Goal: Contribute content: Add original content to the website for others to see

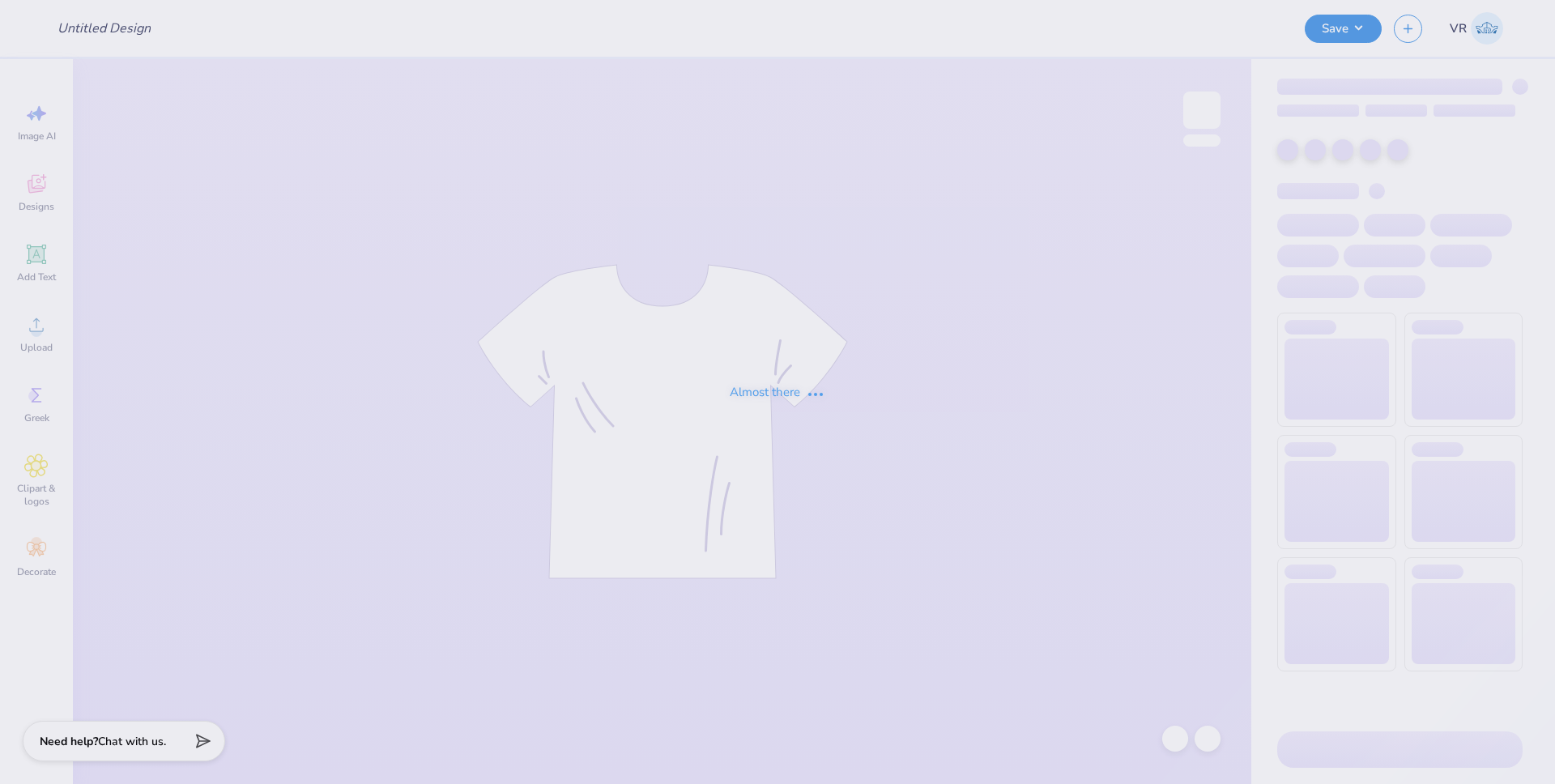
type input "SK - Tank + Shorts Drop"
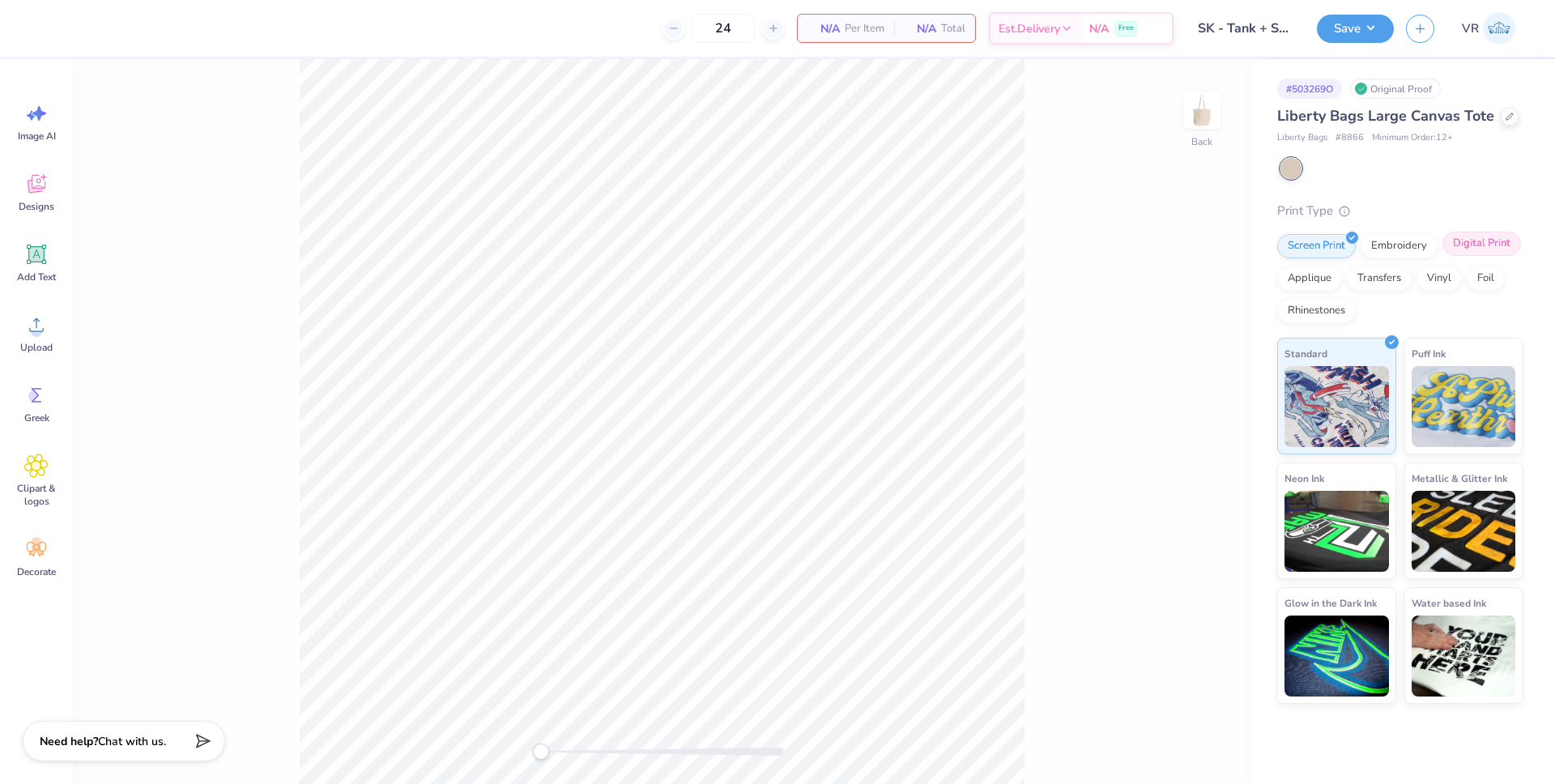
click at [1483, 249] on div "Digital Print" at bounding box center [1482, 244] width 78 height 24
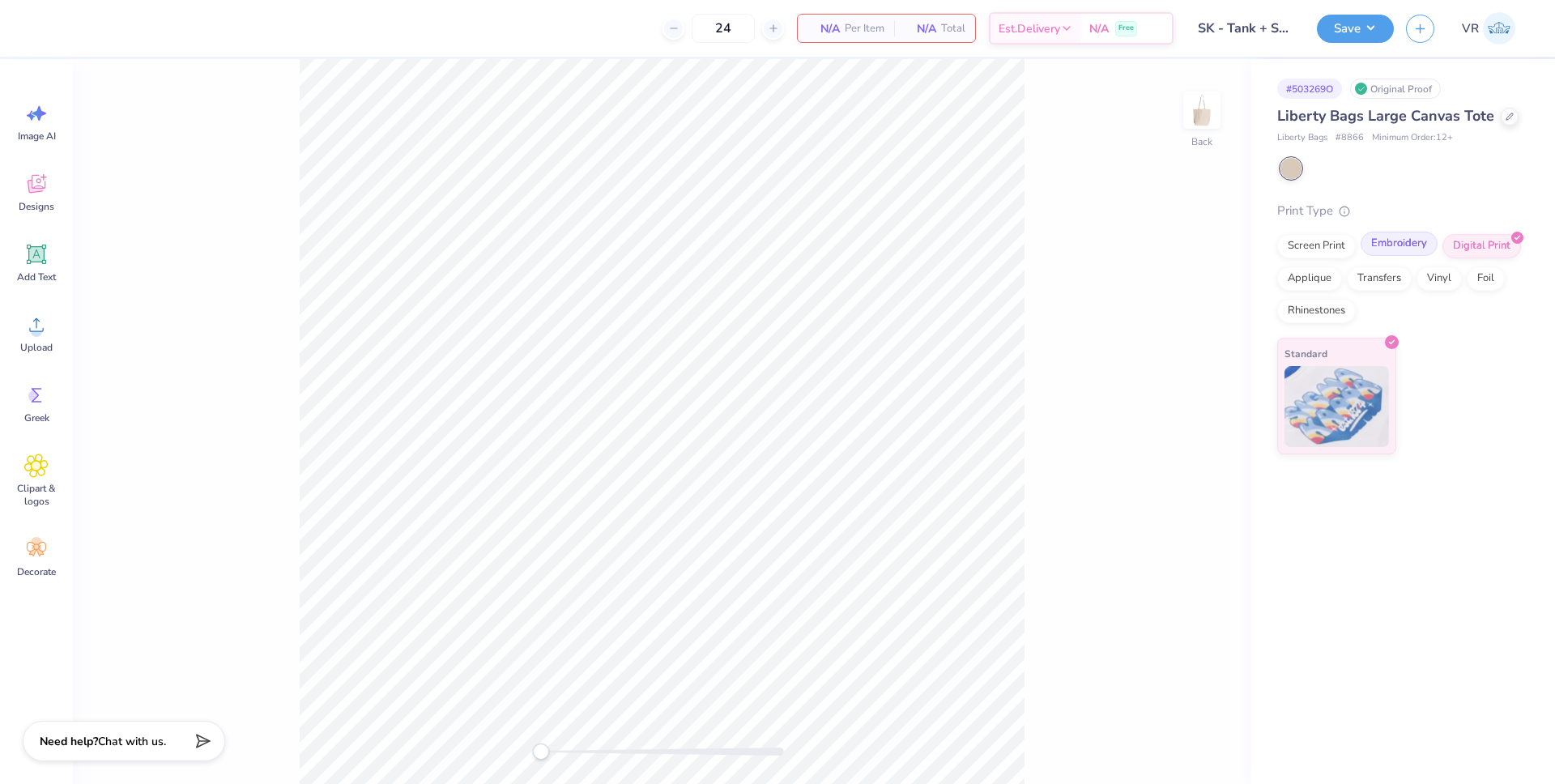
click at [1397, 253] on div "Embroidery" at bounding box center [1400, 244] width 77 height 24
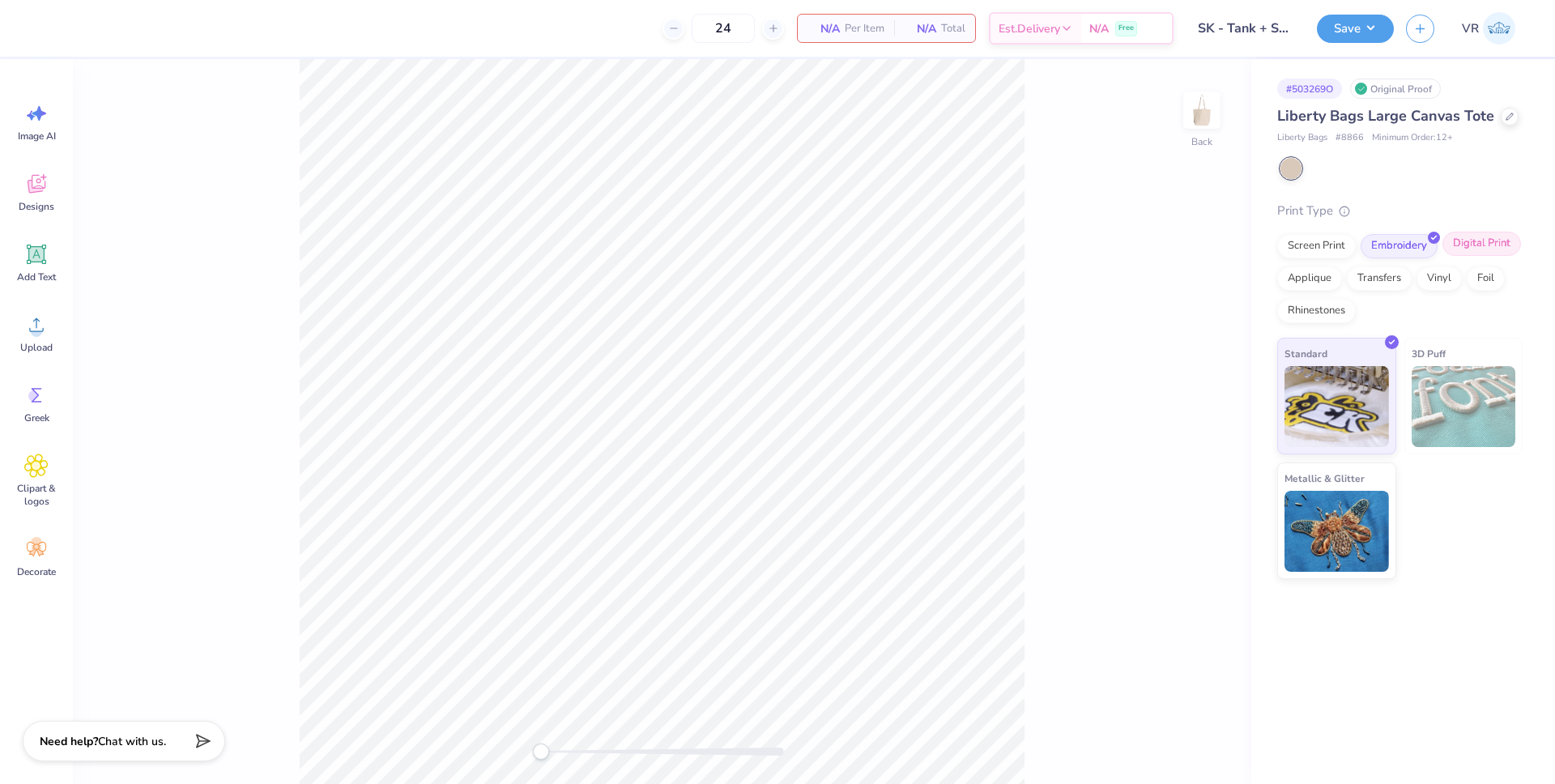
click at [1463, 249] on div "Digital Print" at bounding box center [1482, 244] width 78 height 24
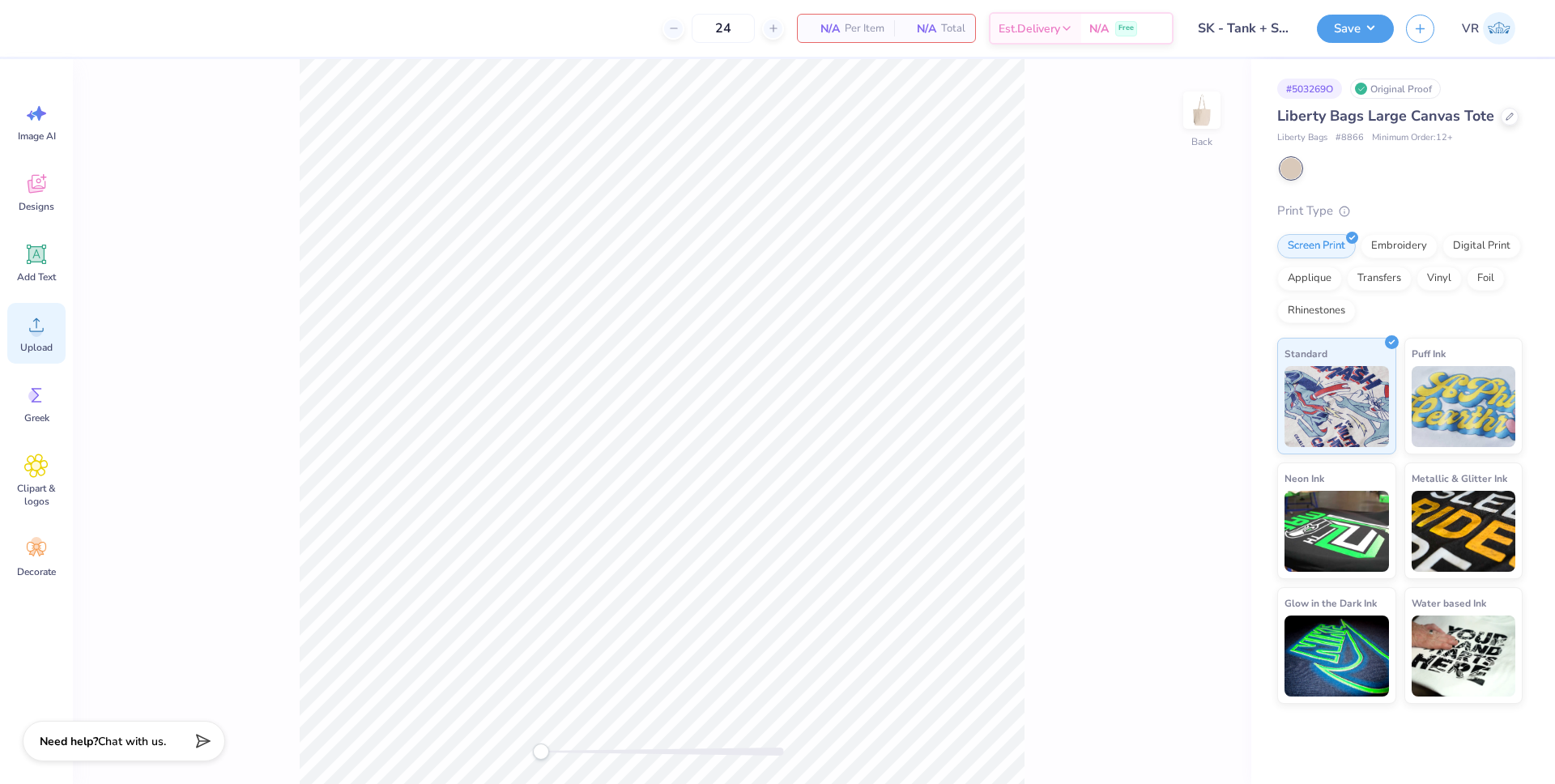
click at [38, 343] on span "Upload" at bounding box center [37, 347] width 32 height 13
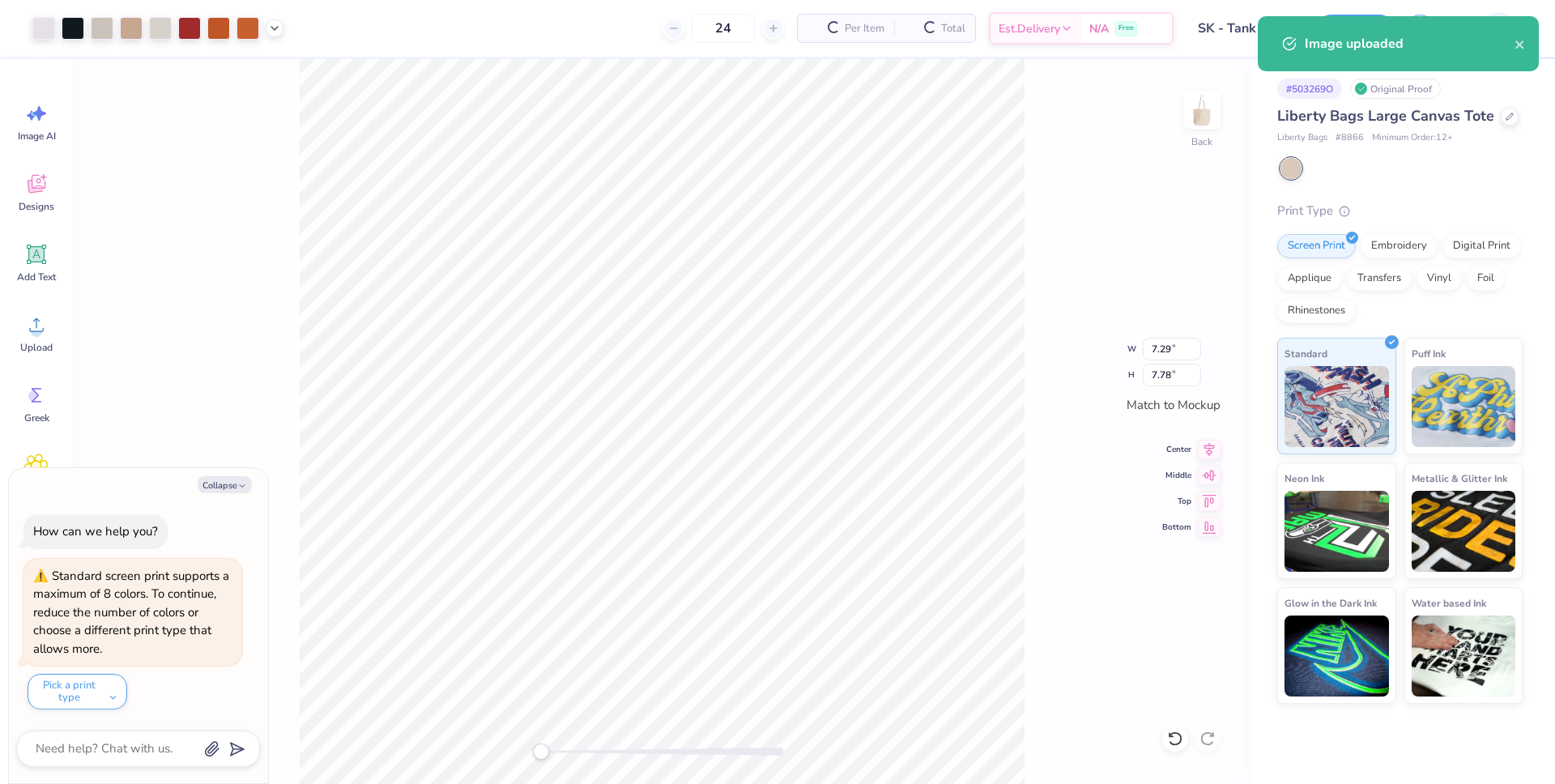
type textarea "x"
click at [1160, 353] on input "7.29" at bounding box center [1172, 349] width 58 height 23
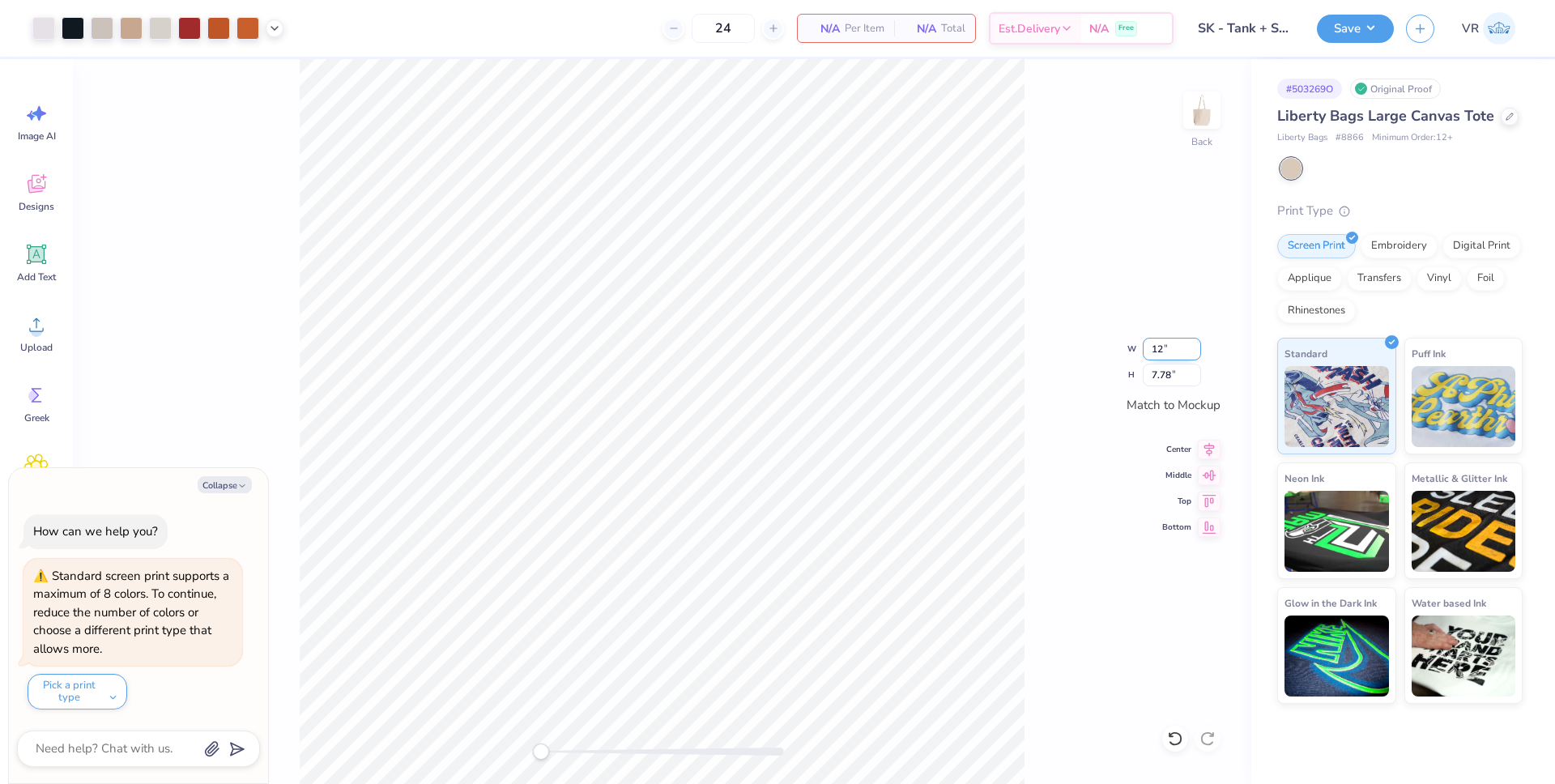
type input "12"
type textarea "x"
type input "12.00"
type input "12.82"
type textarea "x"
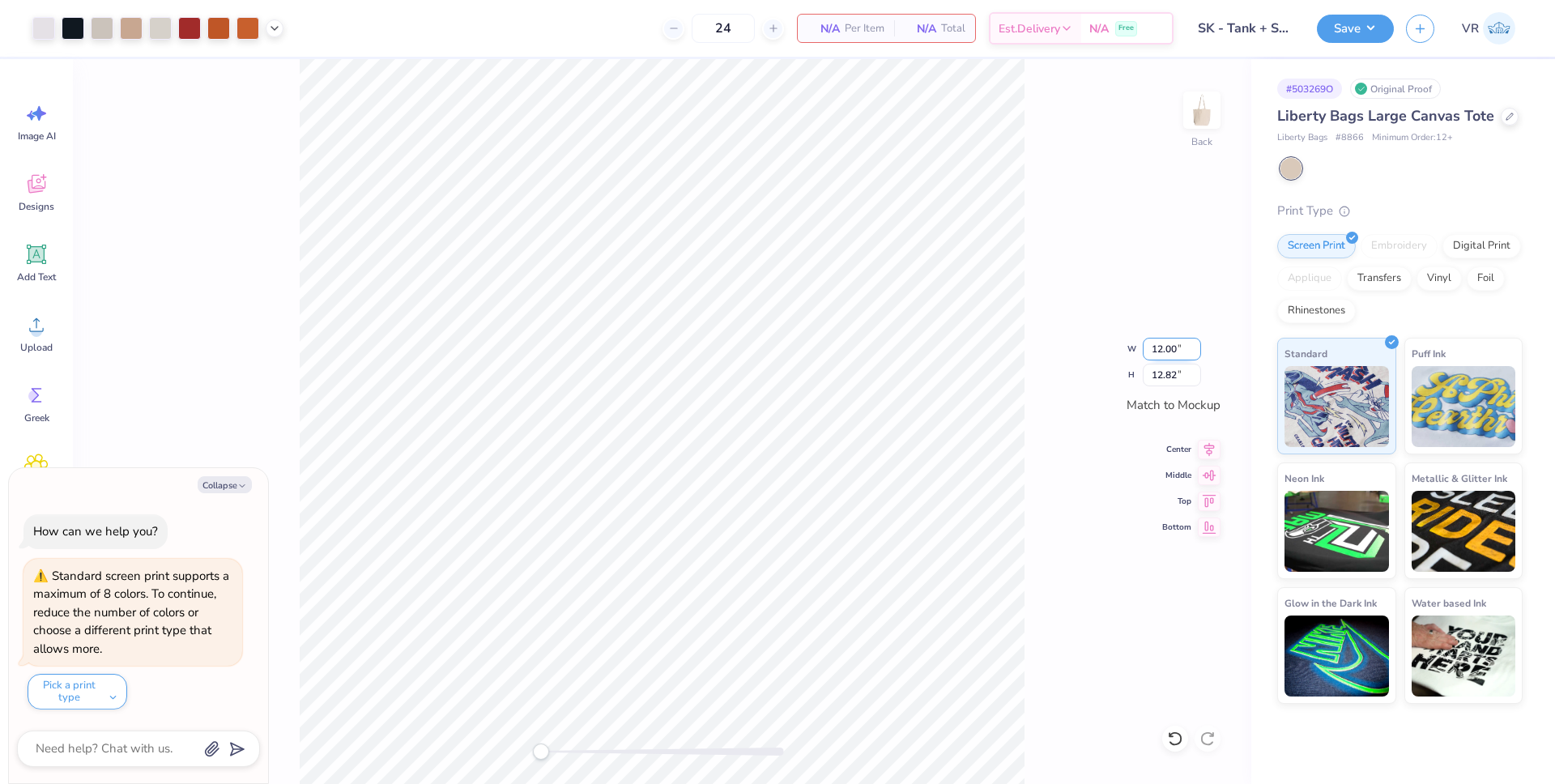
click at [1162, 351] on input "12.00" at bounding box center [1172, 349] width 58 height 23
type input "10"
type textarea "x"
type input "10.00"
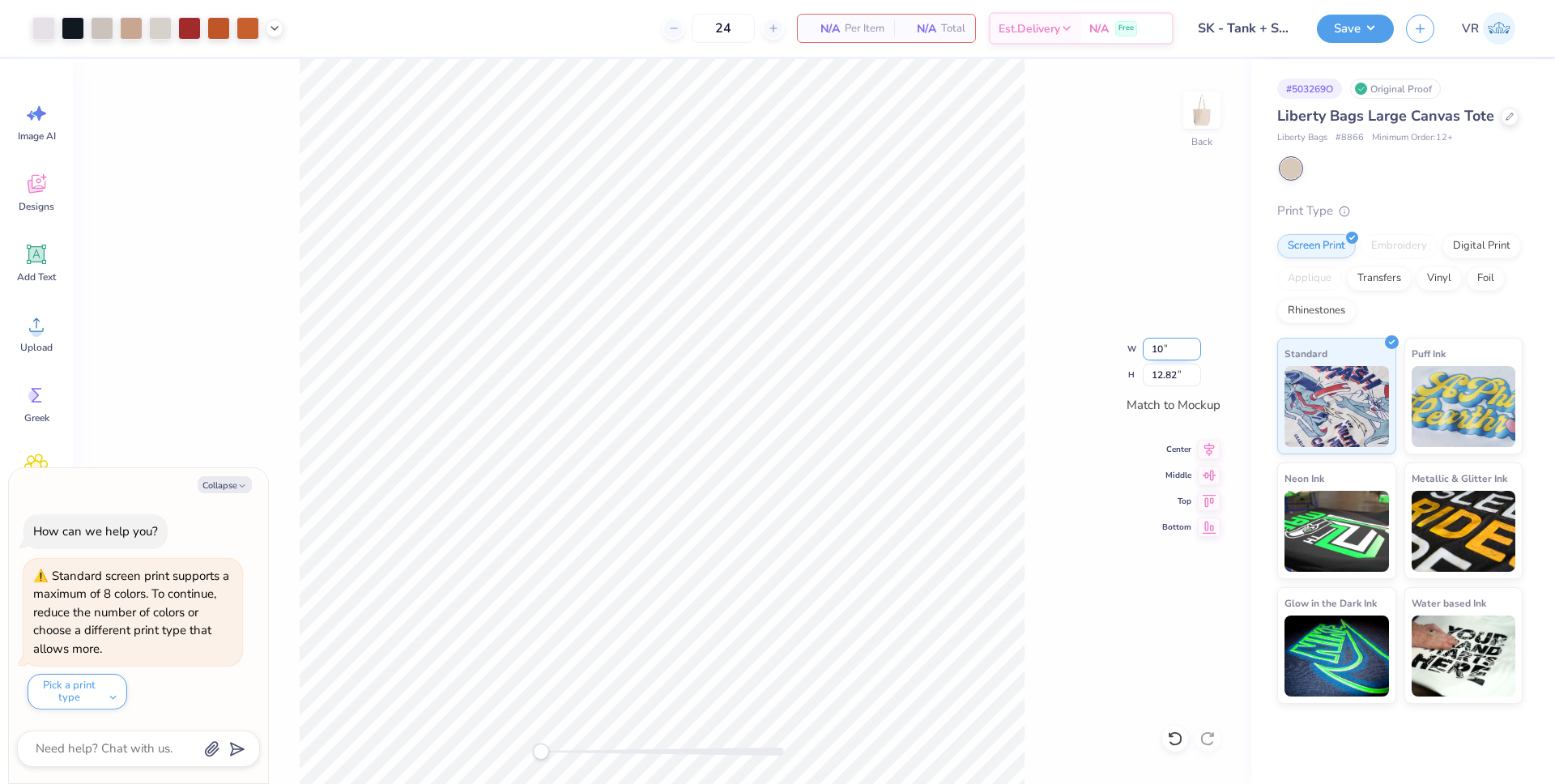
type input "10.68"
click at [1218, 477] on icon at bounding box center [1210, 472] width 23 height 20
click at [507, 754] on div "Back" at bounding box center [662, 422] width 1178 height 725
click at [1467, 252] on div "Digital Print" at bounding box center [1482, 244] width 78 height 24
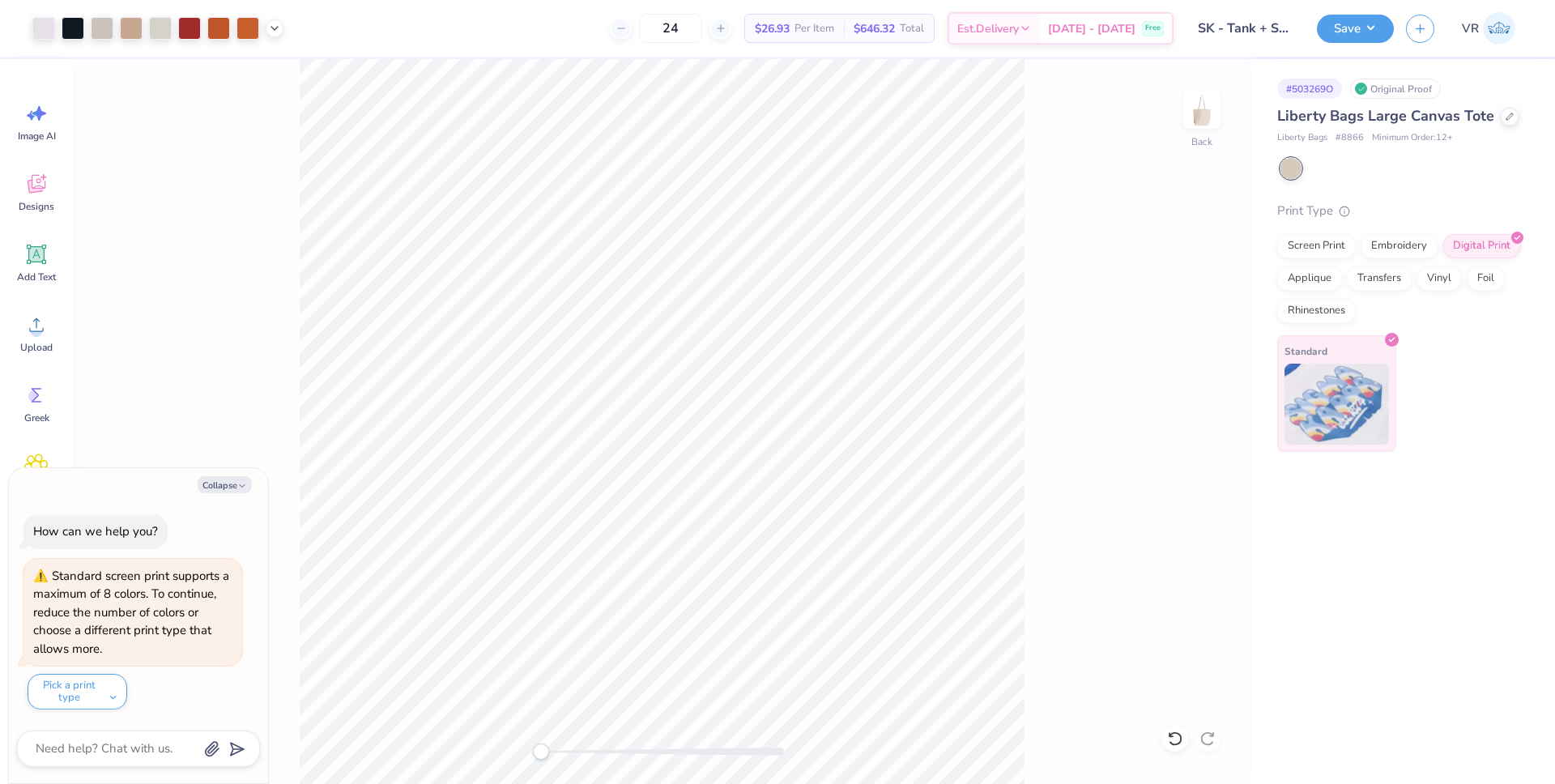
click at [1328, 384] on img at bounding box center [1337, 404] width 104 height 81
click at [211, 486] on button "Collapse" at bounding box center [225, 485] width 55 height 17
type textarea "x"
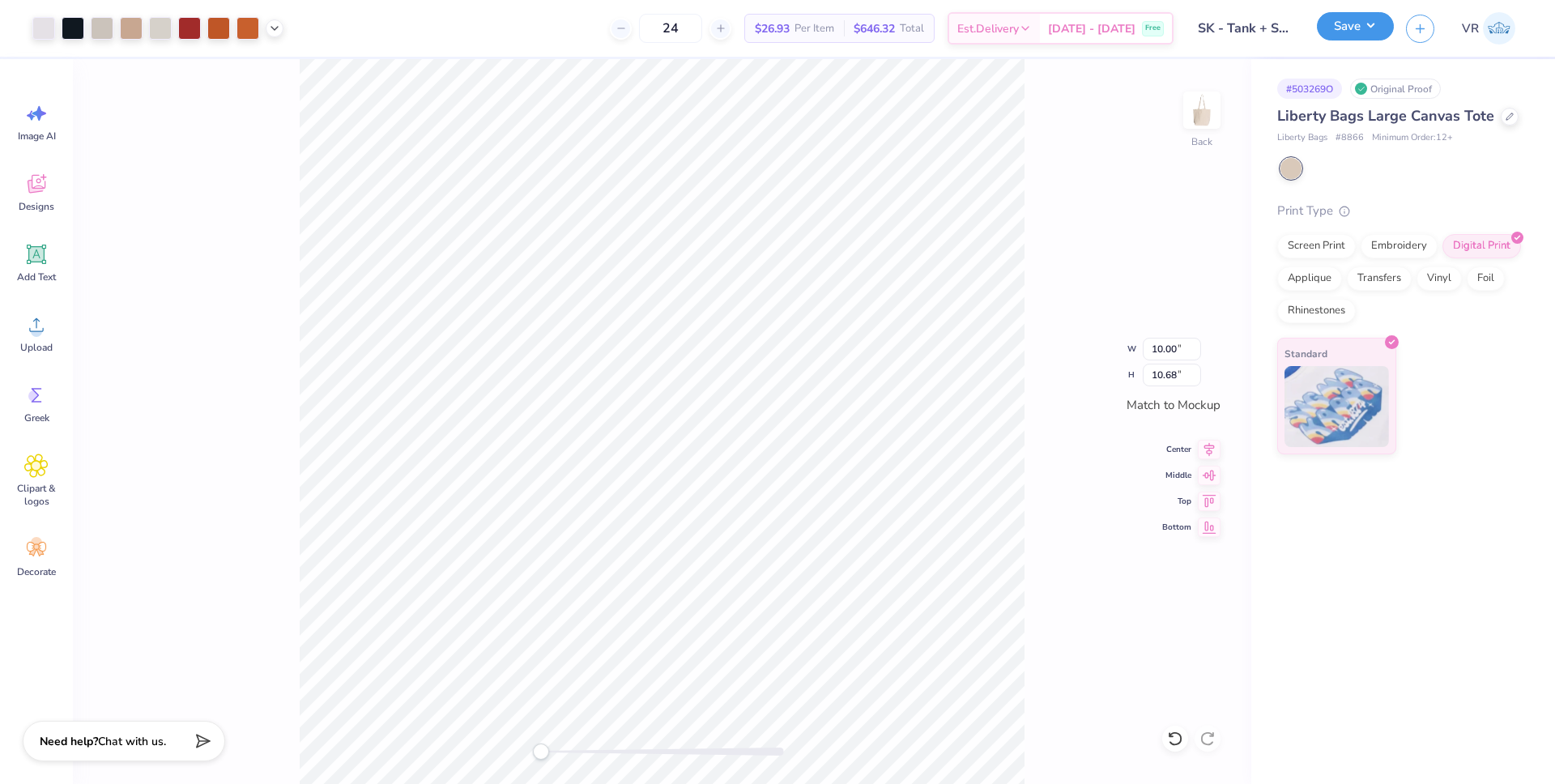
click at [1355, 37] on button "Save" at bounding box center [1355, 26] width 77 height 28
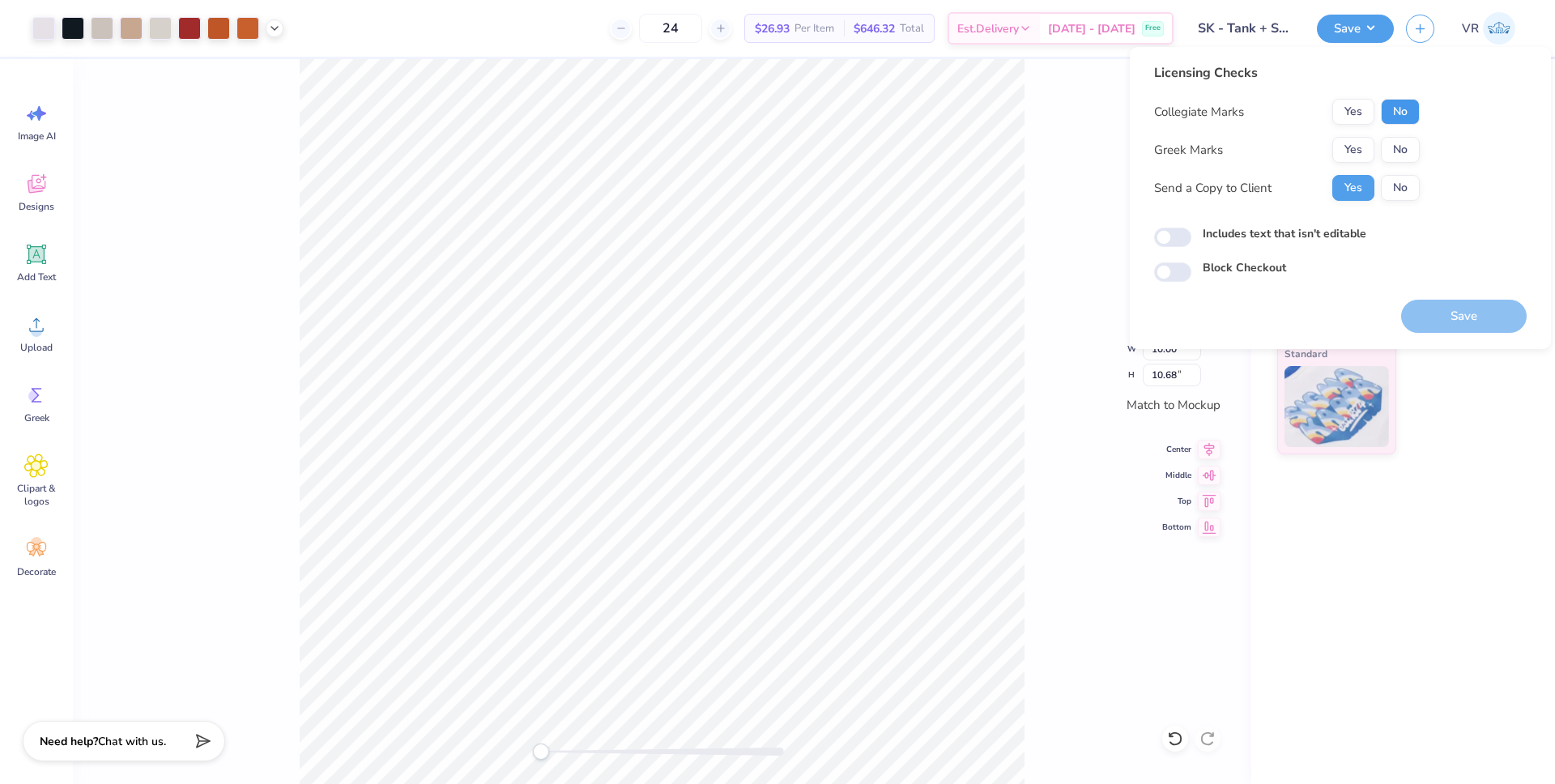
click at [1410, 117] on button "No" at bounding box center [1400, 112] width 39 height 26
click at [1357, 146] on button "Yes" at bounding box center [1354, 150] width 42 height 26
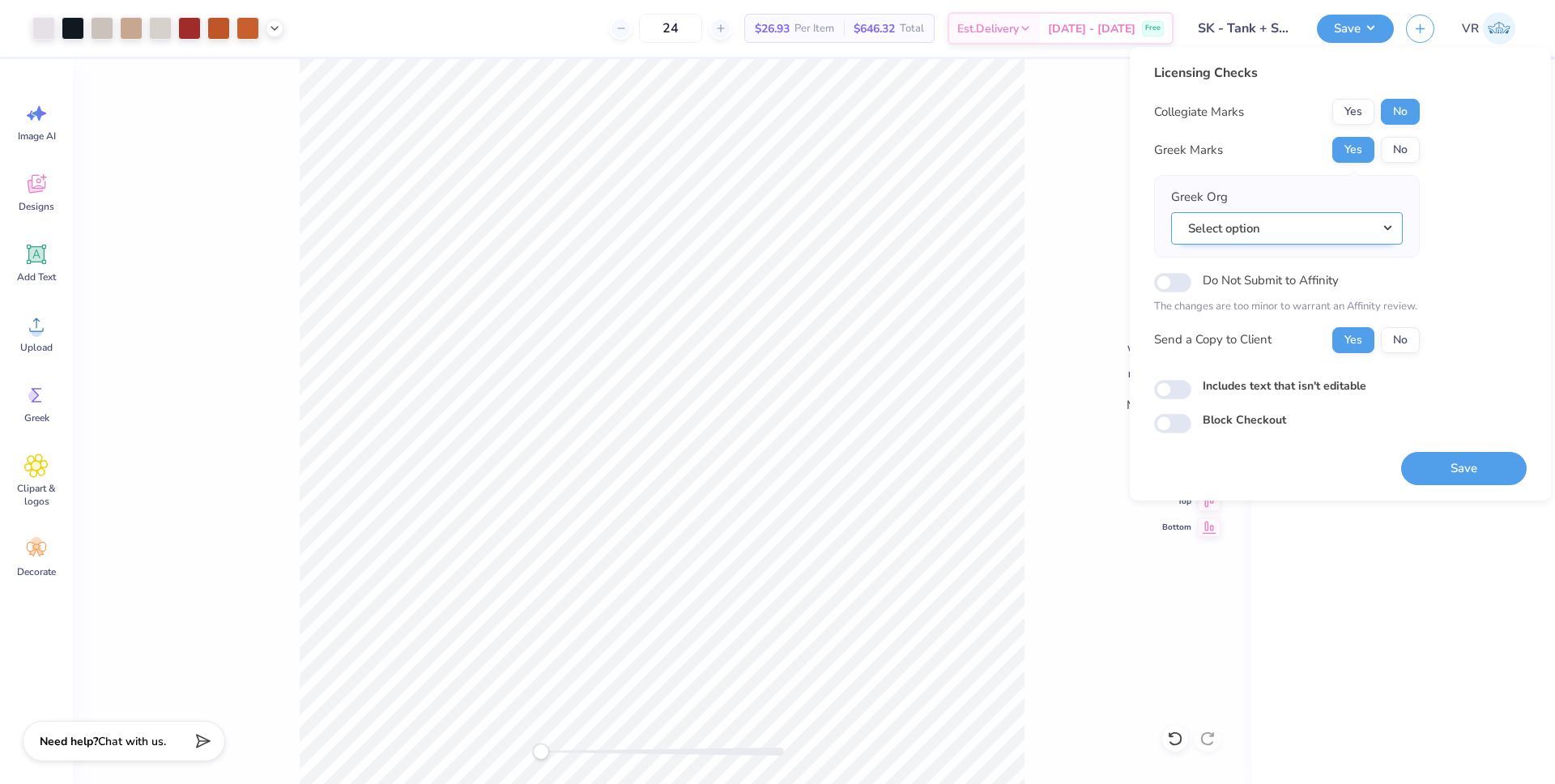
click at [1314, 241] on button "Select option" at bounding box center [1288, 228] width 232 height 33
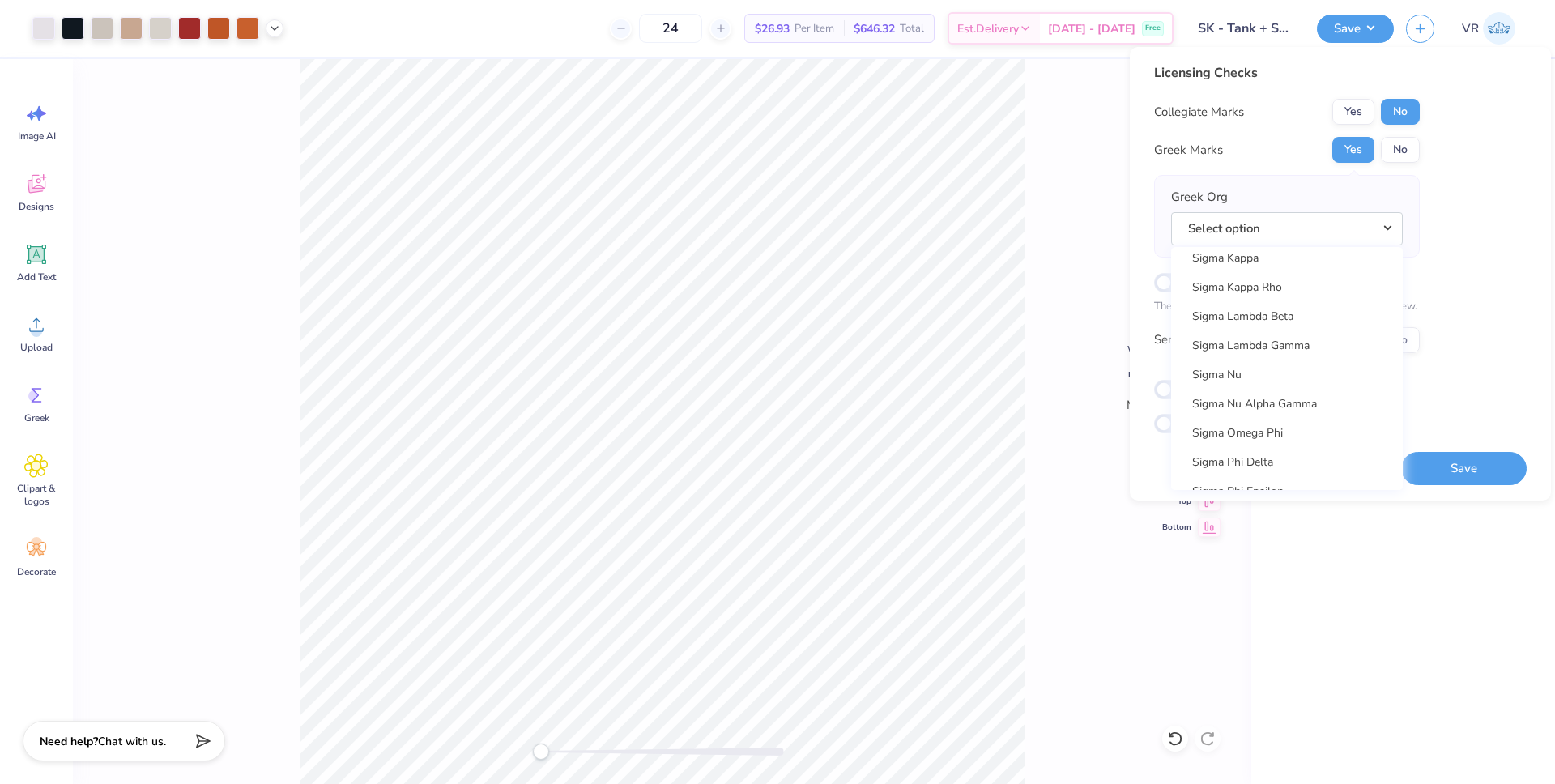
scroll to position [10620, 0]
click at [1238, 264] on link "Sigma Kappa" at bounding box center [1287, 261] width 218 height 26
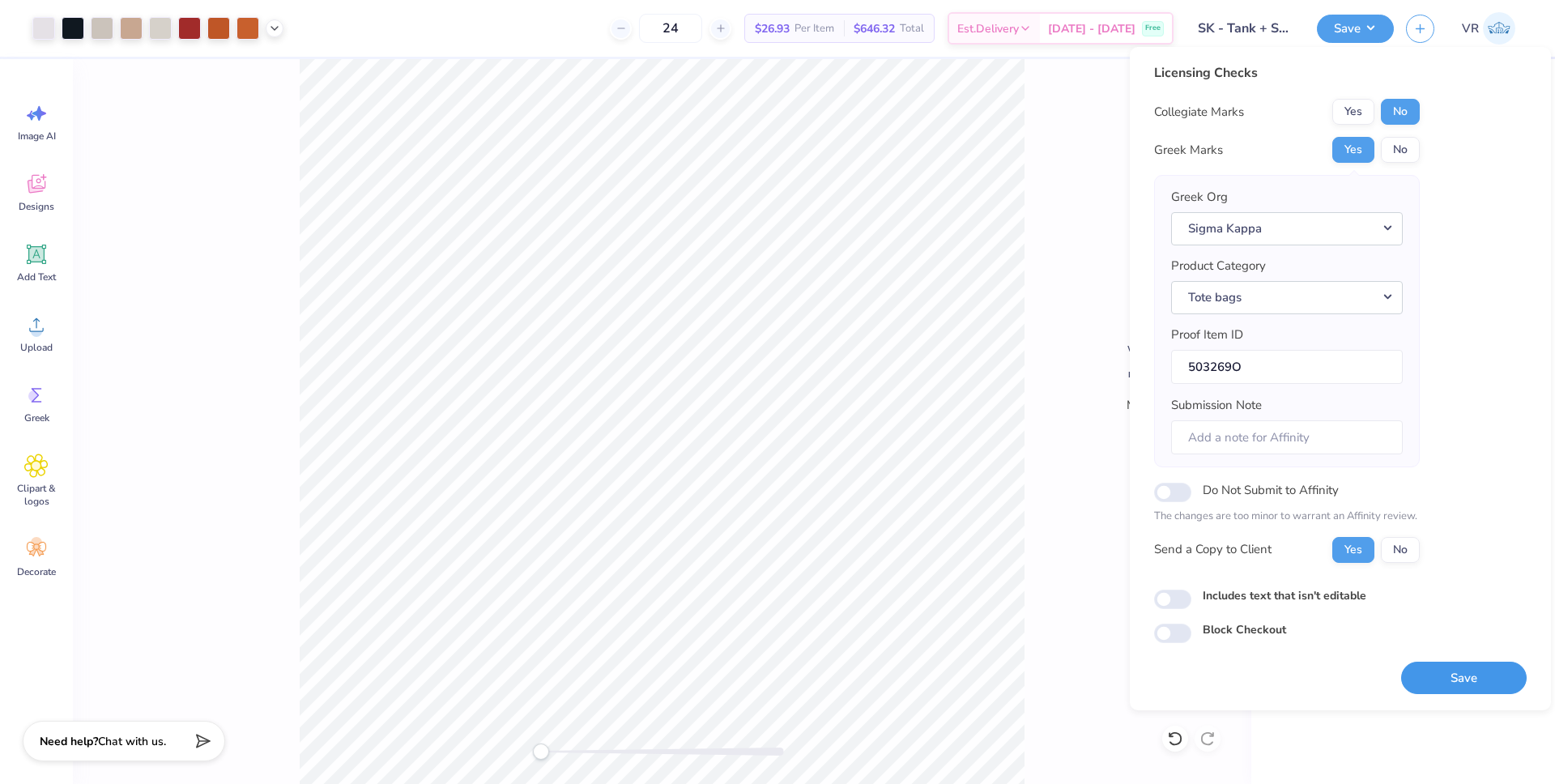
click at [1462, 689] on button "Save" at bounding box center [1464, 678] width 125 height 33
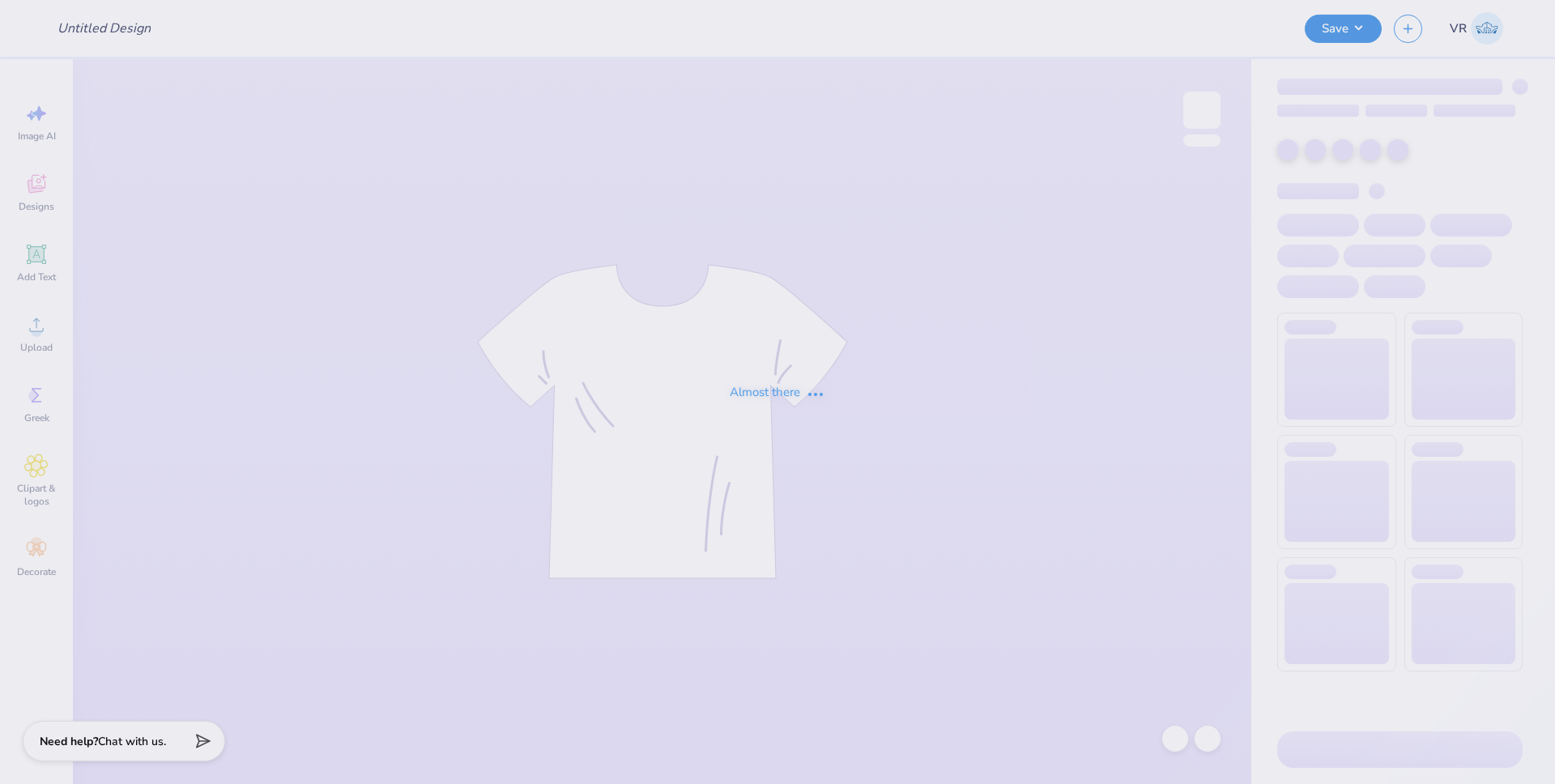
type input "HCHS Hoodies"
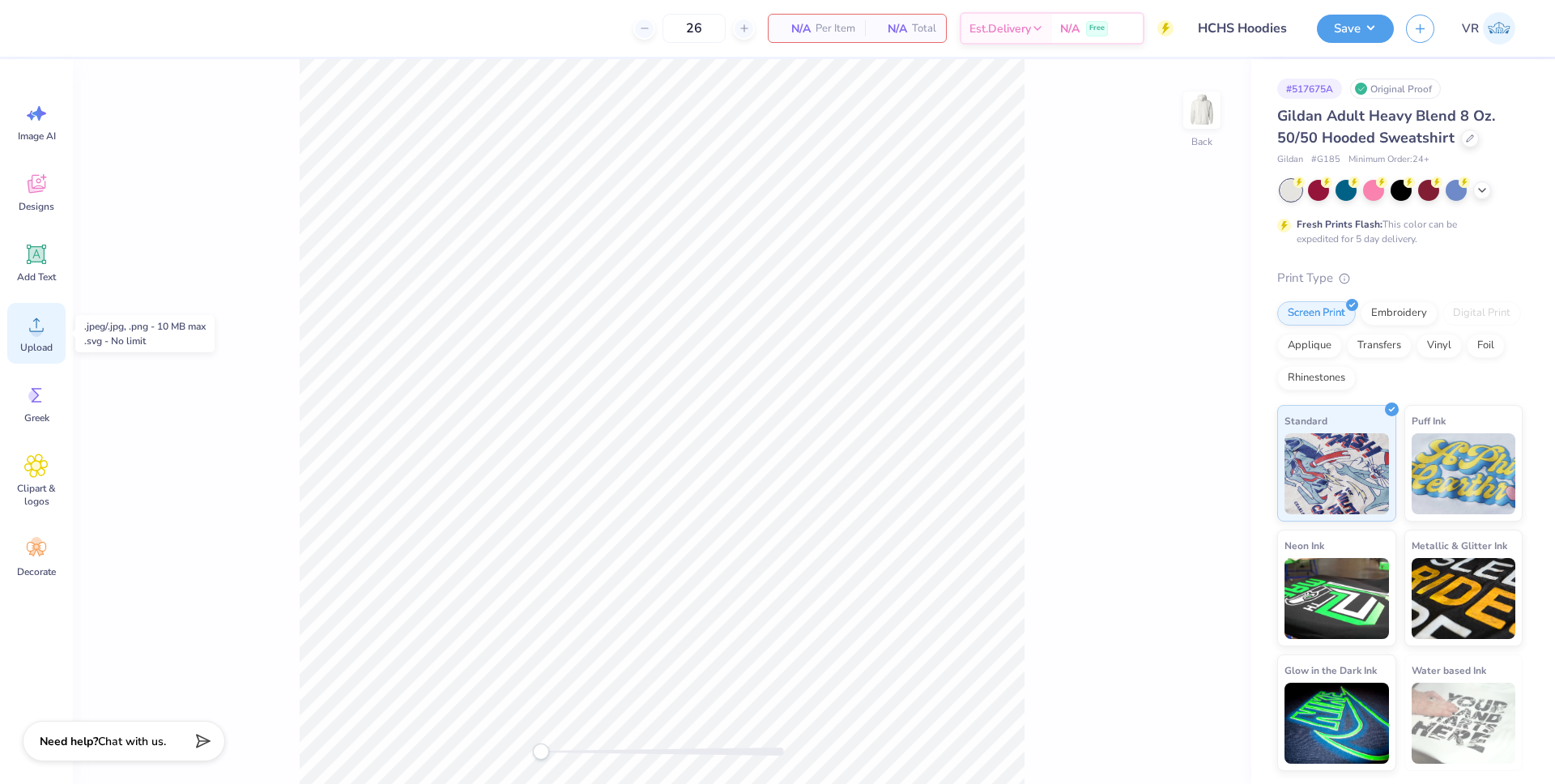
click at [23, 340] on div "Upload" at bounding box center [37, 333] width 58 height 61
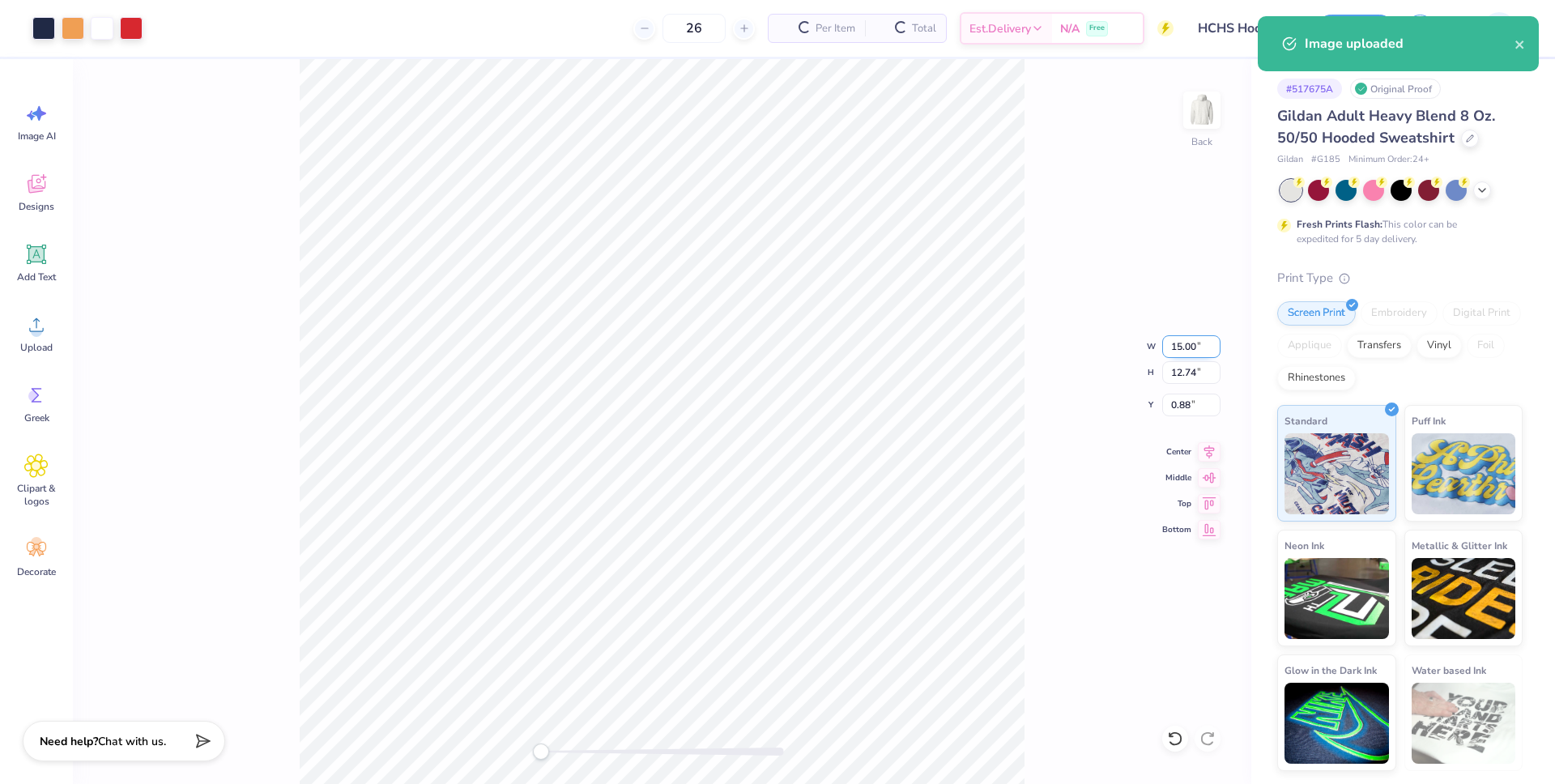
click at [1183, 346] on input "15.00" at bounding box center [1192, 346] width 58 height 23
type input "5.00"
type input "4.25"
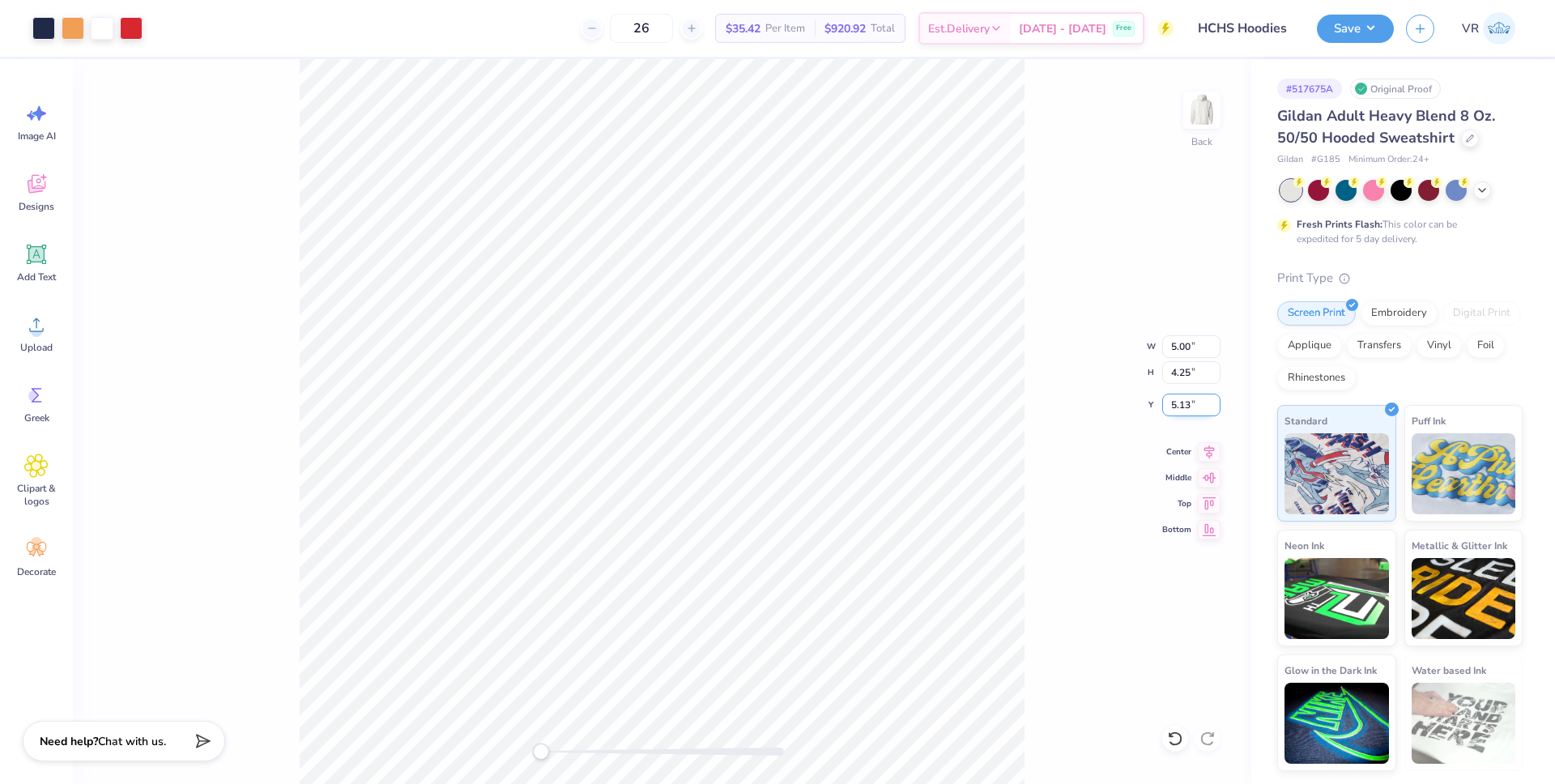
click at [1166, 401] on input "5.13" at bounding box center [1192, 405] width 58 height 23
type input "3"
click at [1178, 349] on input "5.00" at bounding box center [1192, 346] width 58 height 23
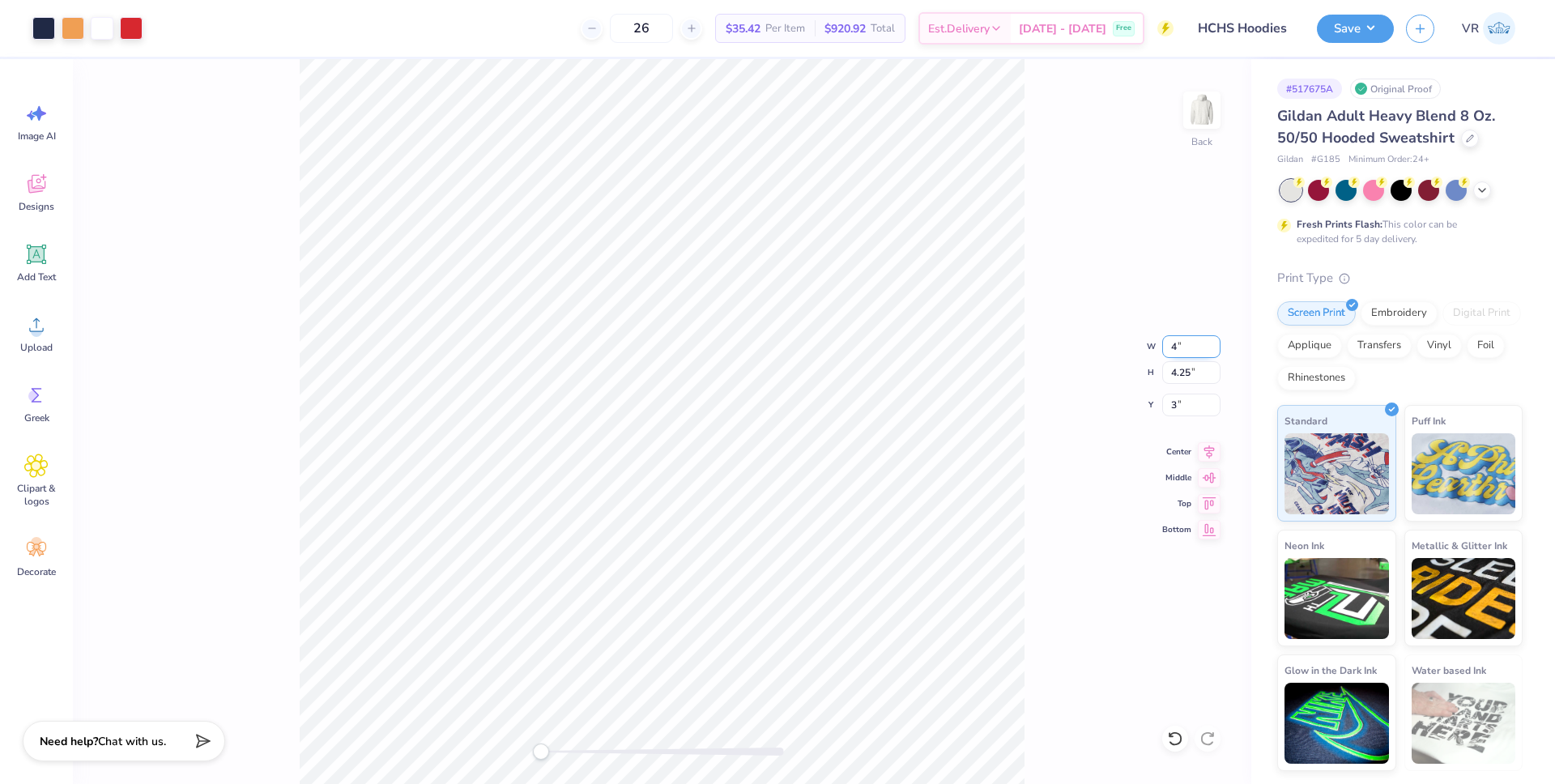
type input "4.00"
type input "3.40"
click at [1184, 407] on input "3.42" at bounding box center [1192, 405] width 58 height 23
type input "3"
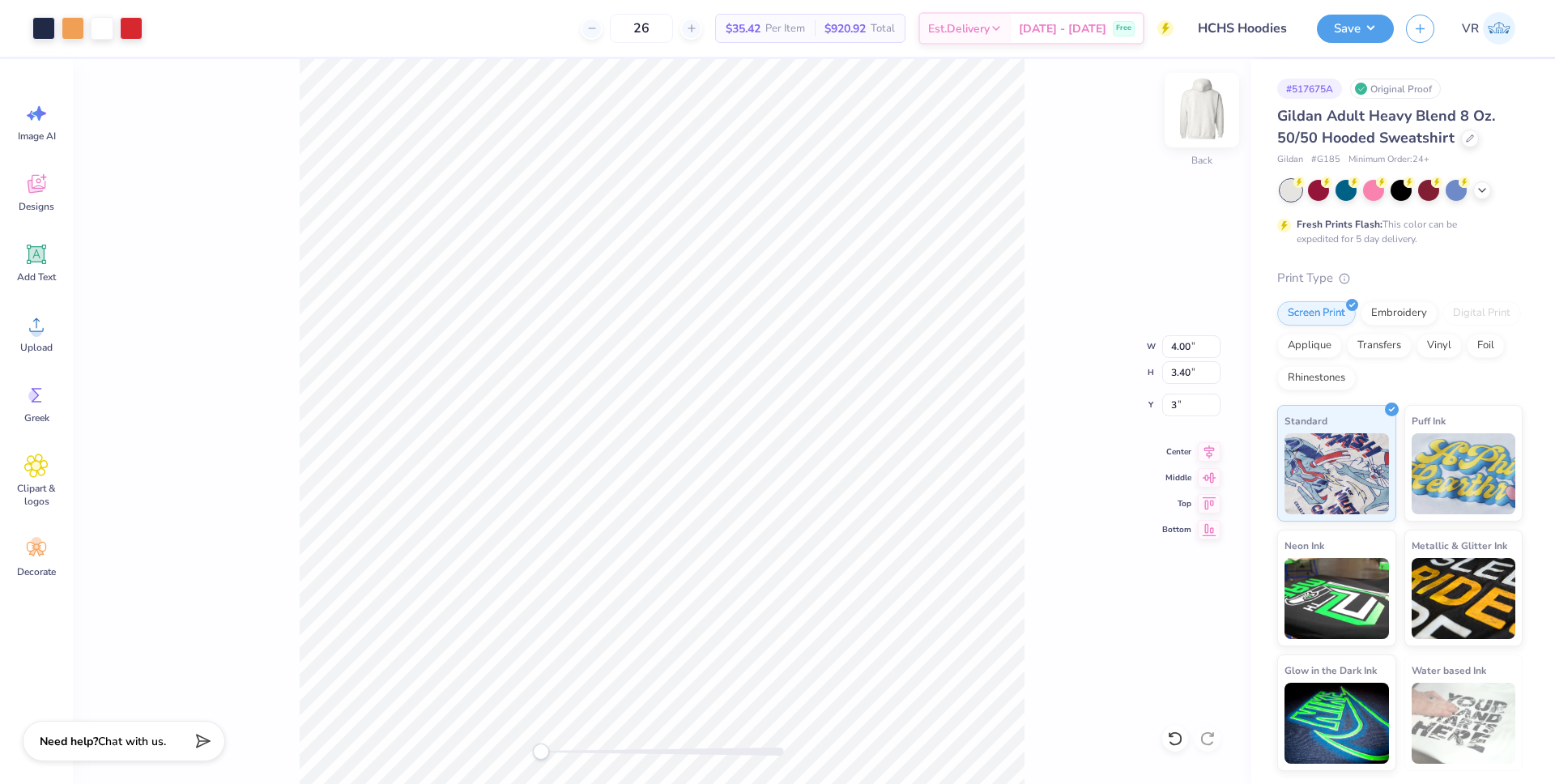
click at [1209, 101] on img at bounding box center [1202, 110] width 65 height 65
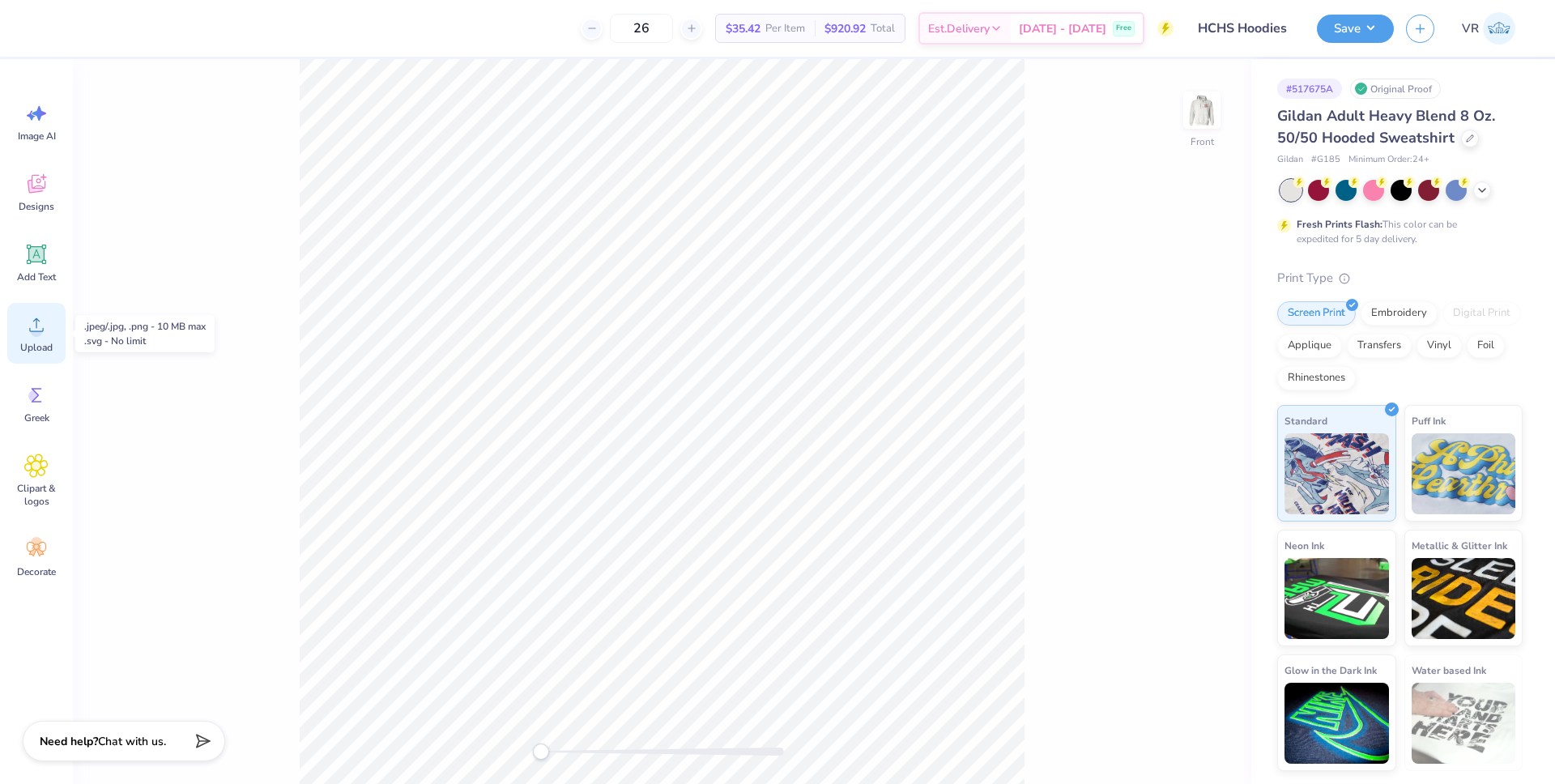
click at [30, 322] on icon at bounding box center [37, 325] width 24 height 24
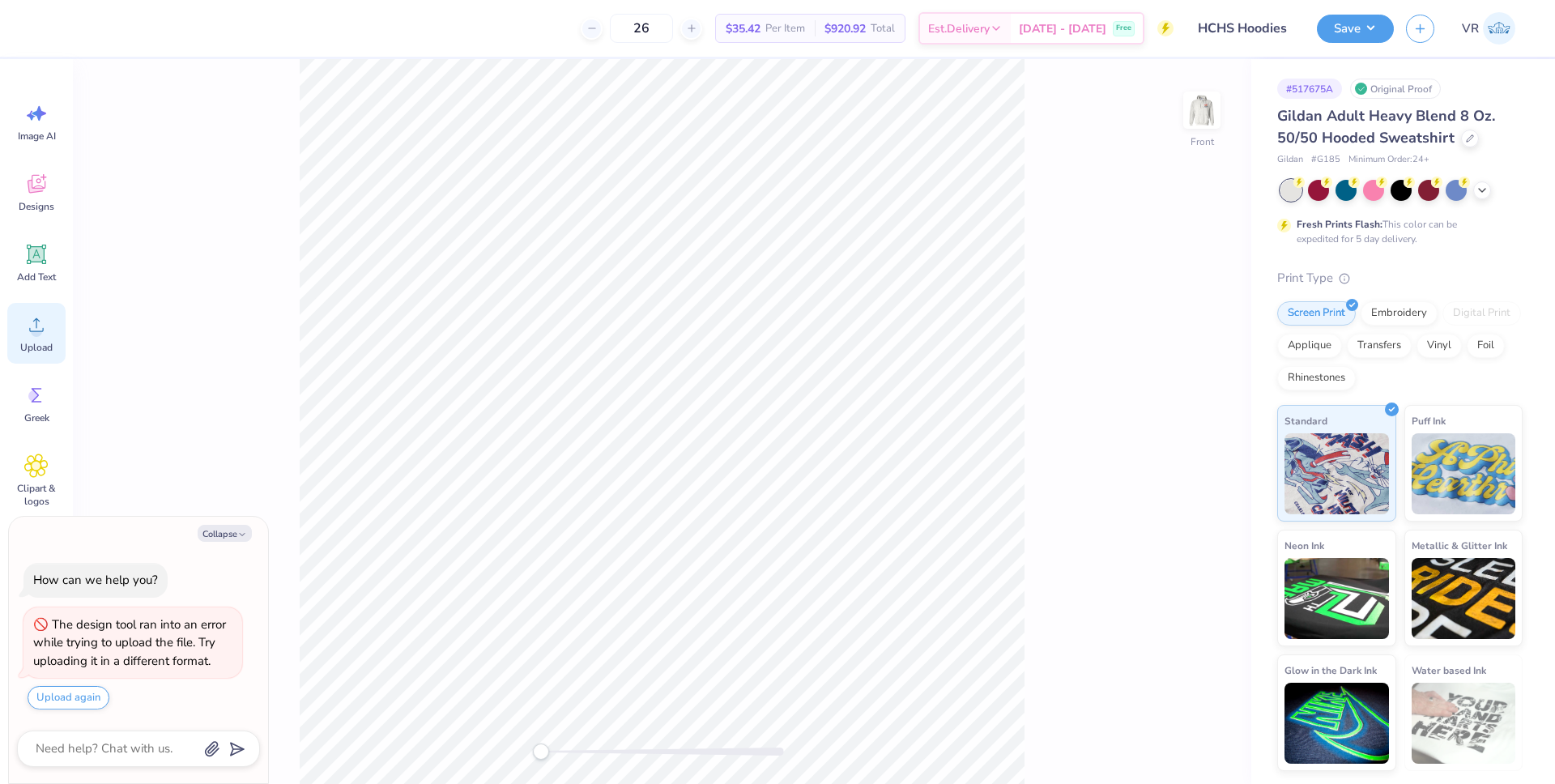
click at [56, 328] on div "Upload" at bounding box center [37, 333] width 58 height 61
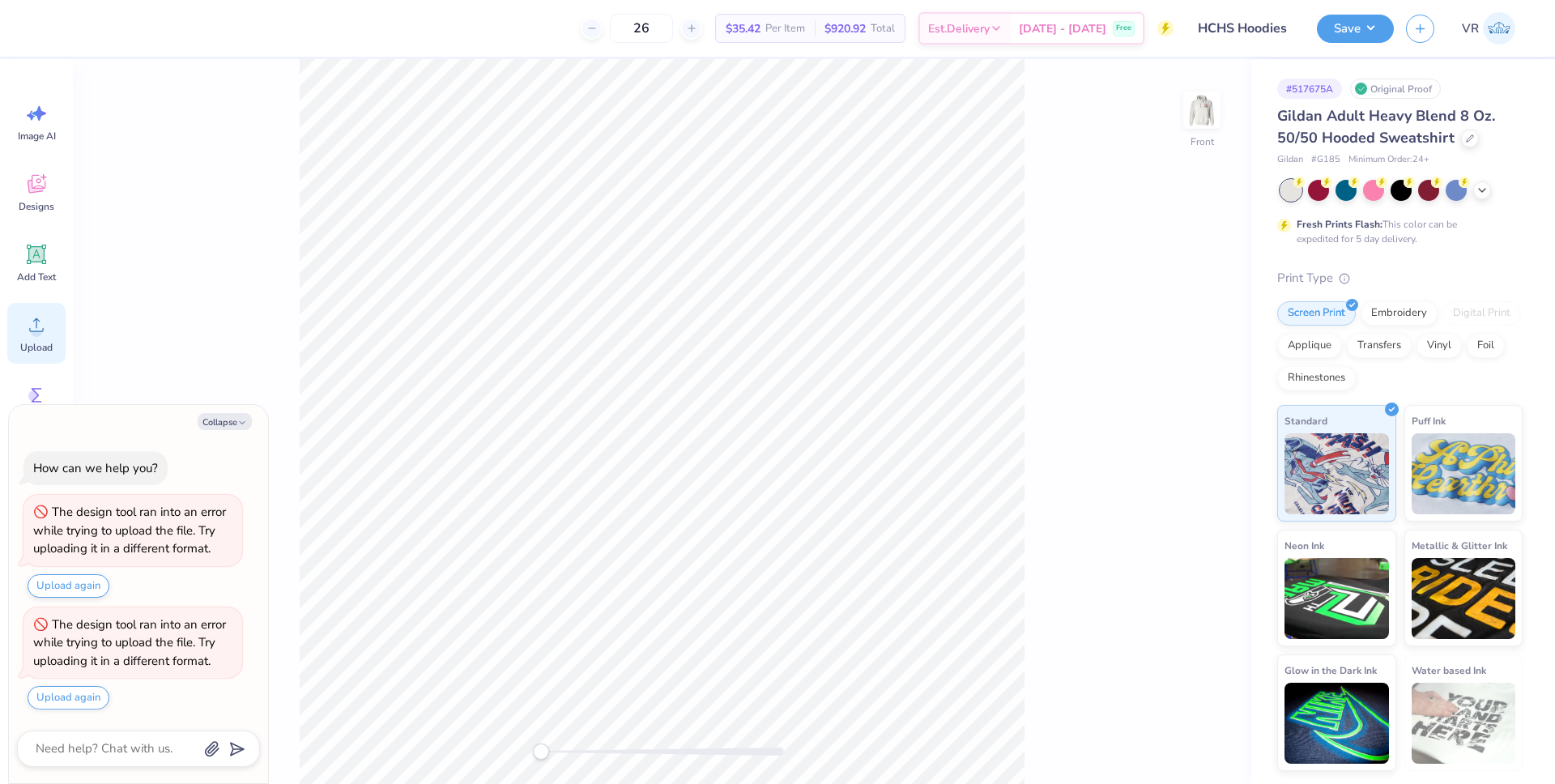
click at [52, 338] on div "Upload" at bounding box center [37, 333] width 58 height 61
click at [49, 315] on div "Upload" at bounding box center [37, 333] width 58 height 61
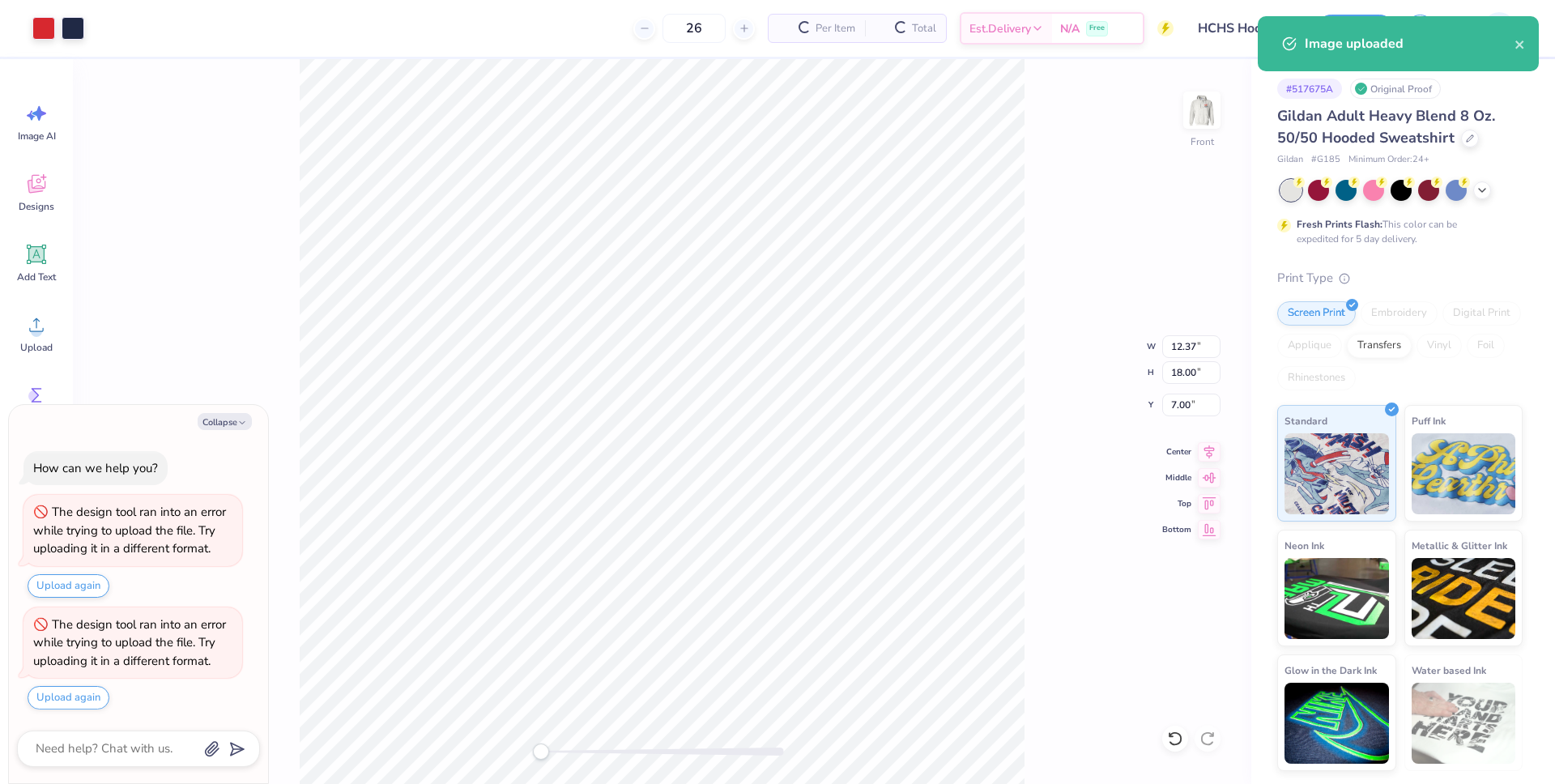
type textarea "x"
click at [1178, 375] on input "18.00" at bounding box center [1192, 373] width 58 height 23
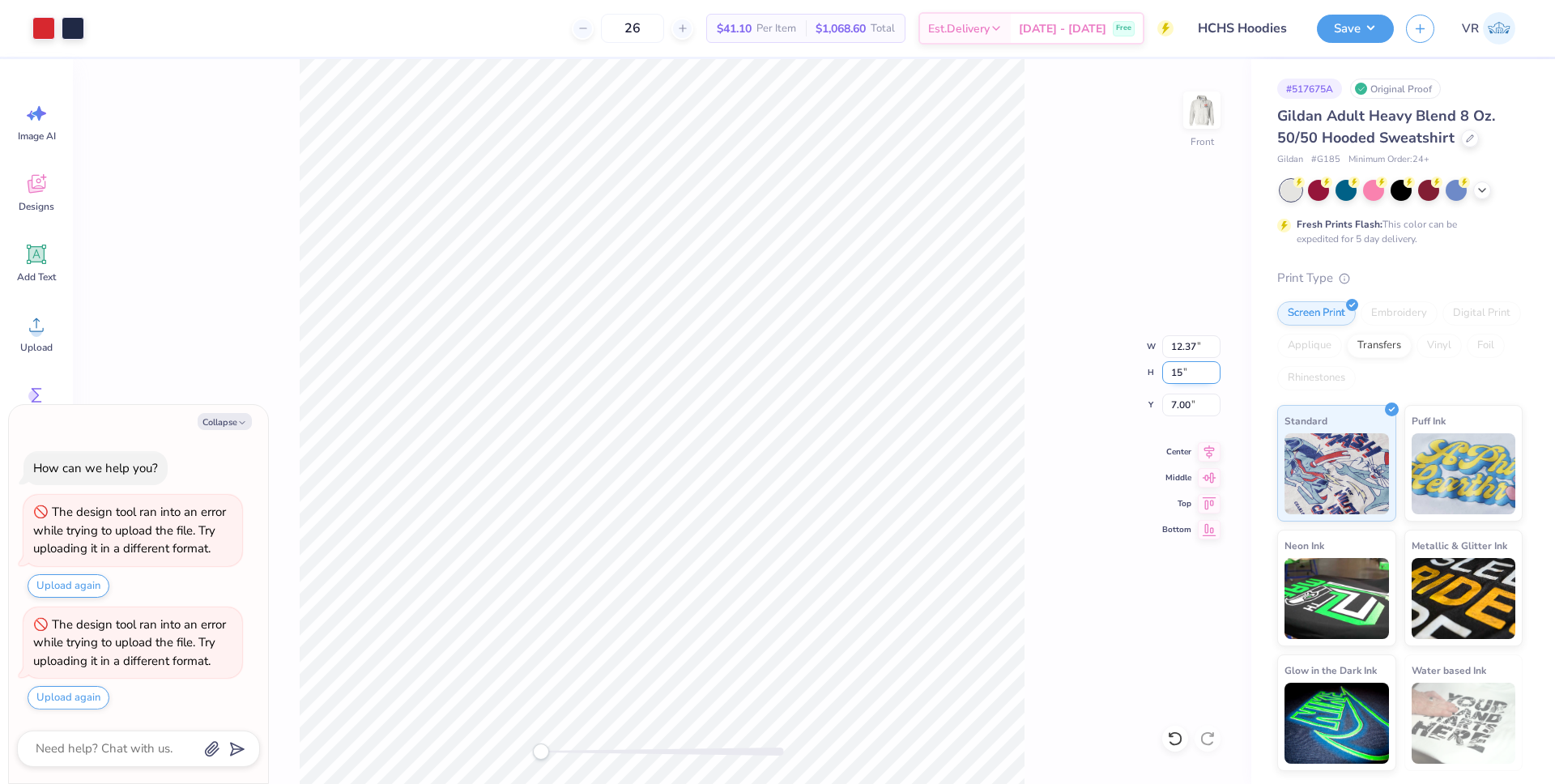
type input "15"
type textarea "x"
type input "10.31"
type input "15.00"
click at [1183, 409] on input "8.50" at bounding box center [1192, 405] width 58 height 23
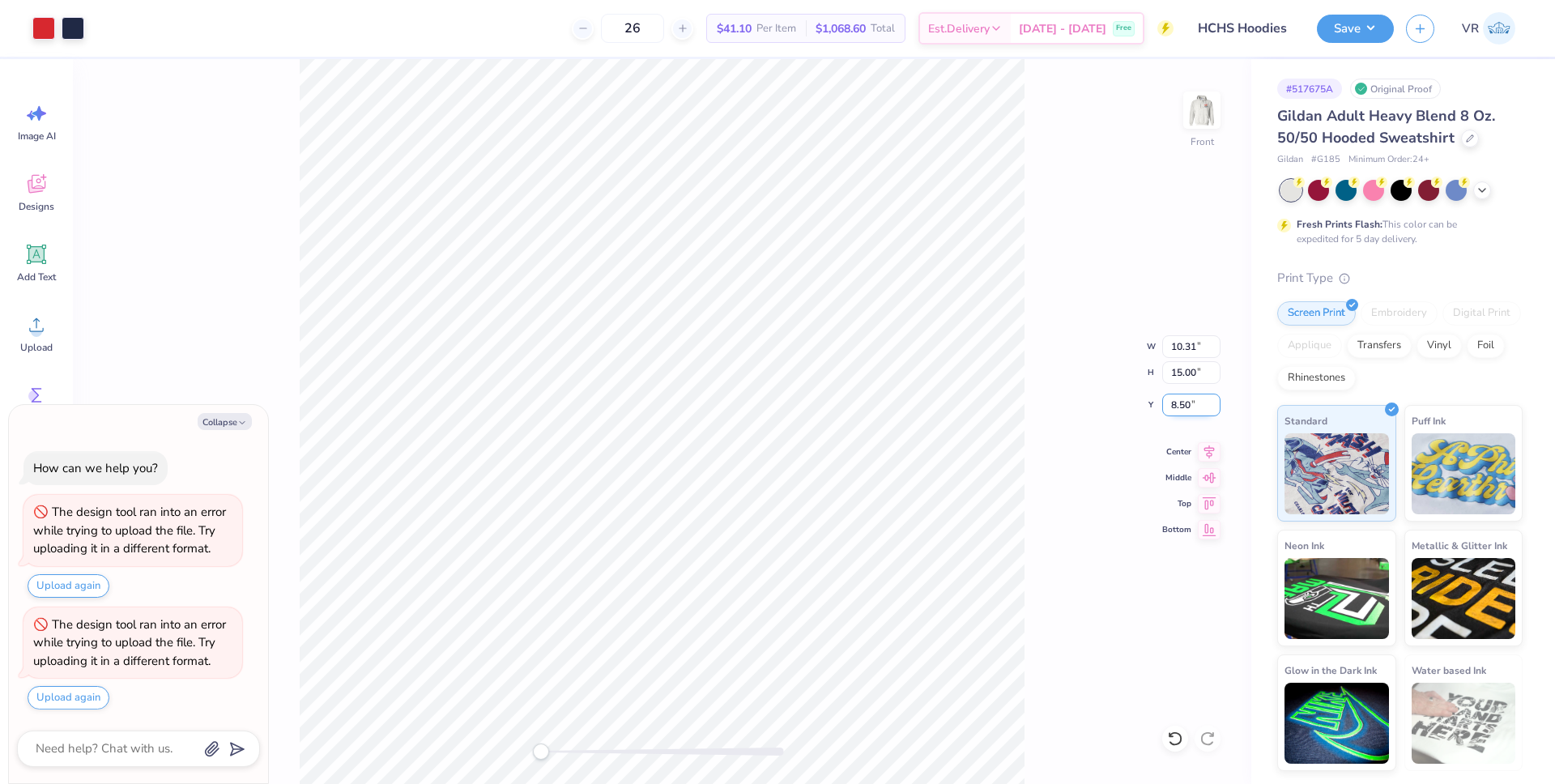
click at [1183, 409] on input "8.50" at bounding box center [1192, 405] width 58 height 23
type input "6"
click at [213, 418] on button "Collapse" at bounding box center [225, 422] width 55 height 17
type textarea "x"
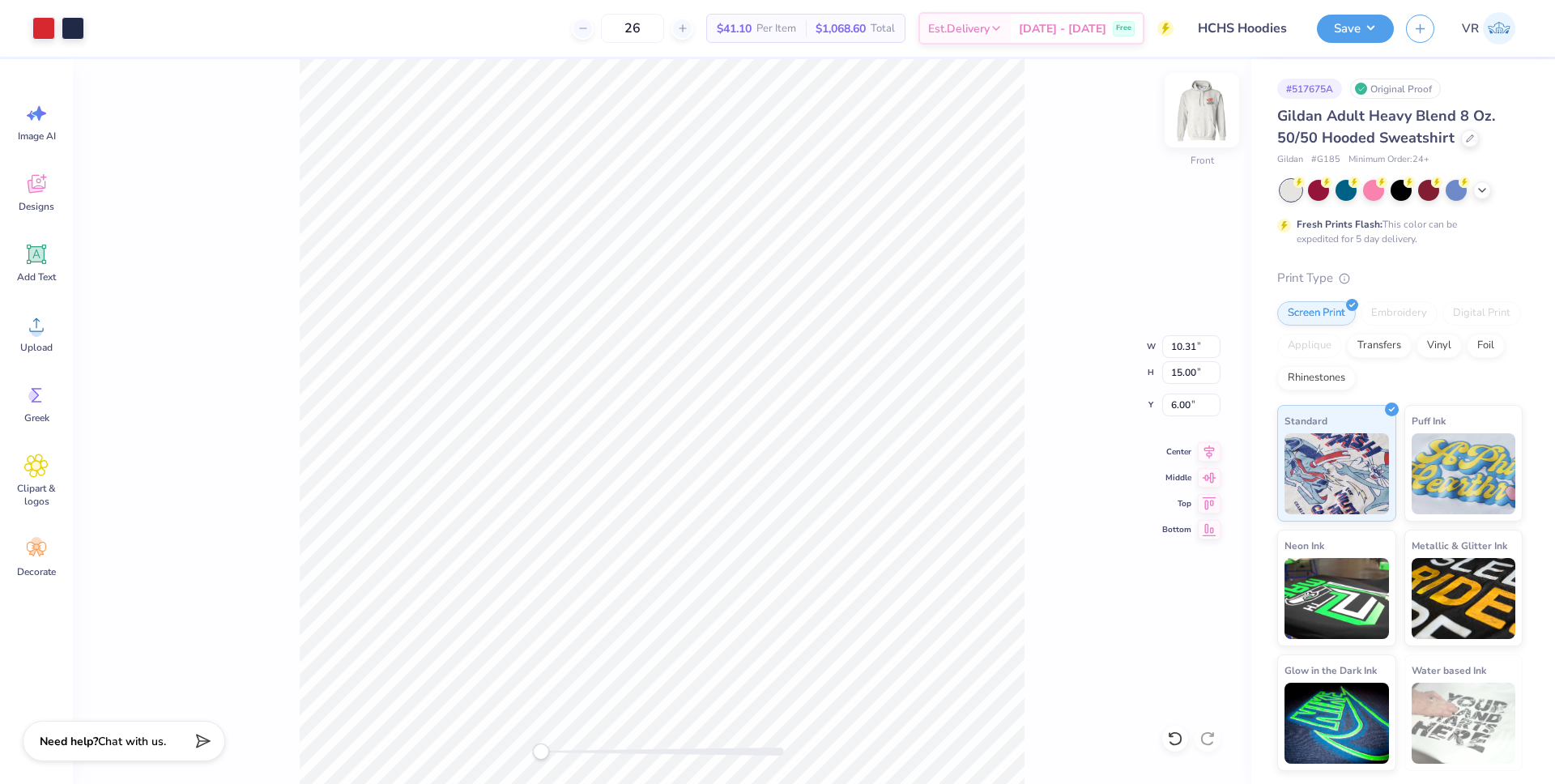
click at [1200, 111] on img at bounding box center [1202, 110] width 65 height 65
click at [1372, 33] on button "Save" at bounding box center [1355, 26] width 77 height 28
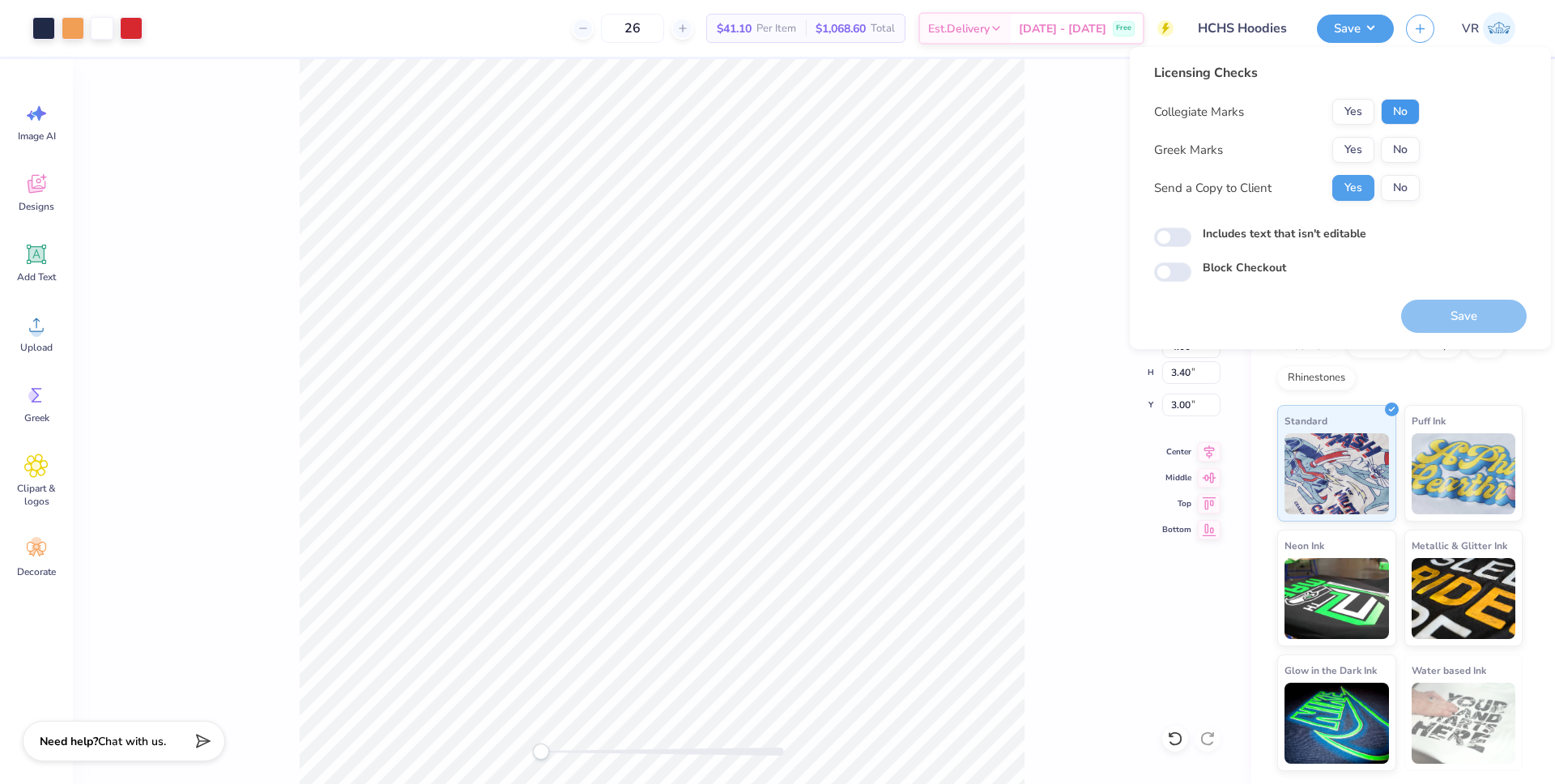
click at [1404, 121] on button "No" at bounding box center [1400, 112] width 39 height 26
click at [1404, 144] on button "No" at bounding box center [1400, 150] width 39 height 26
click at [1468, 317] on button "Save" at bounding box center [1464, 315] width 125 height 33
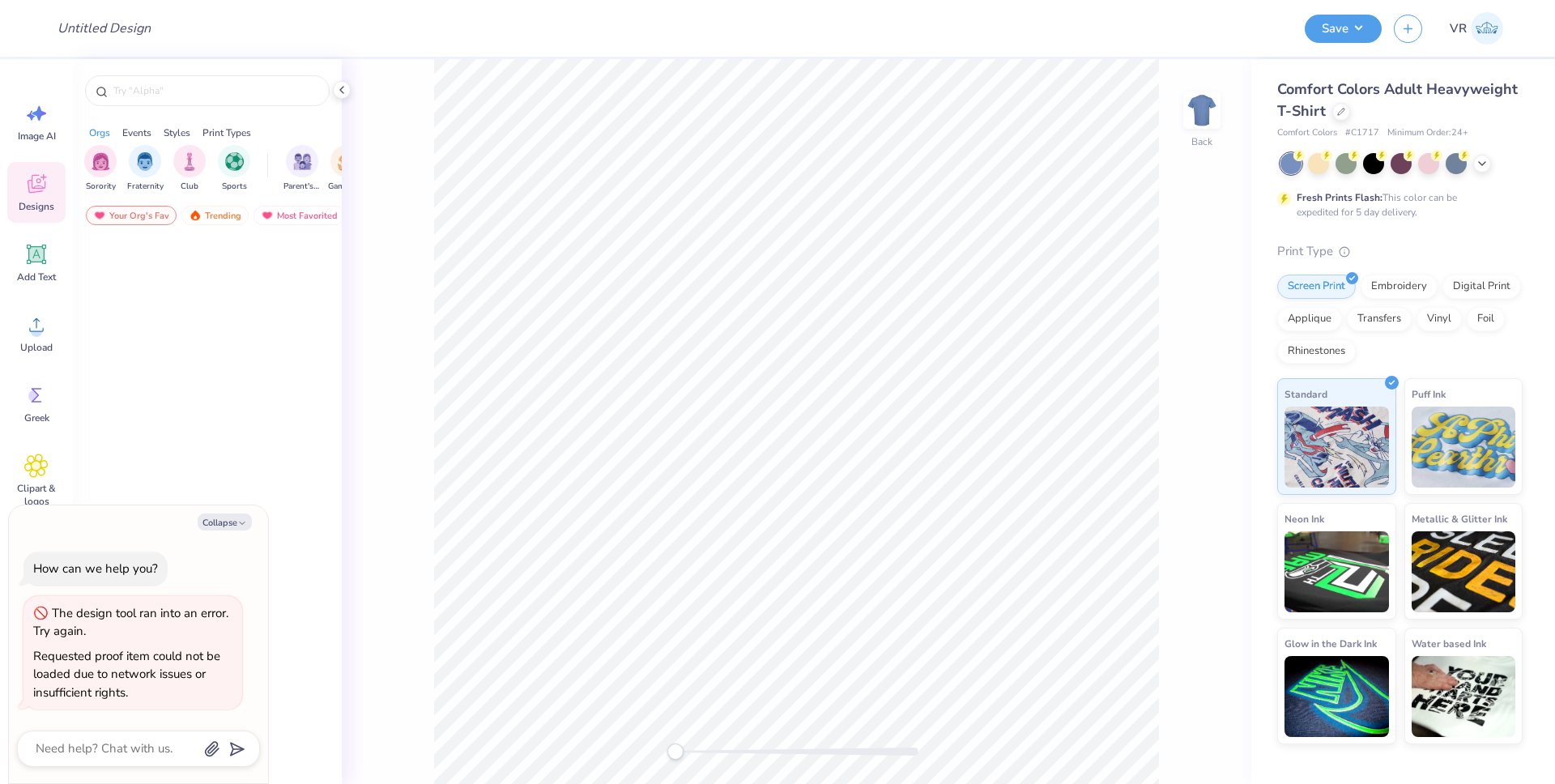
type textarea "x"
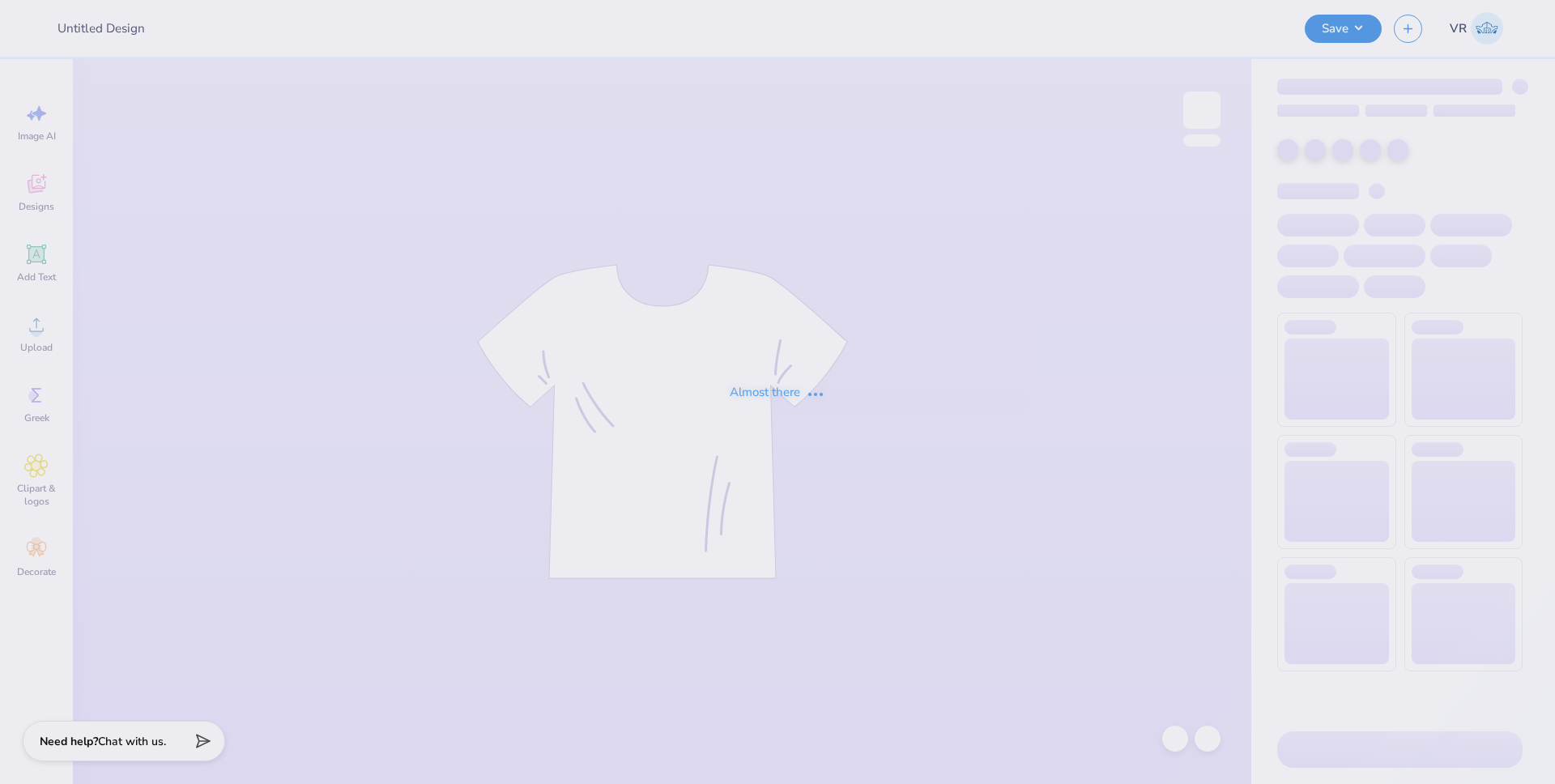
type input "HCHS Hoodies"
type input "DSP Barn Dance 6"
